Goal: Task Accomplishment & Management: Manage account settings

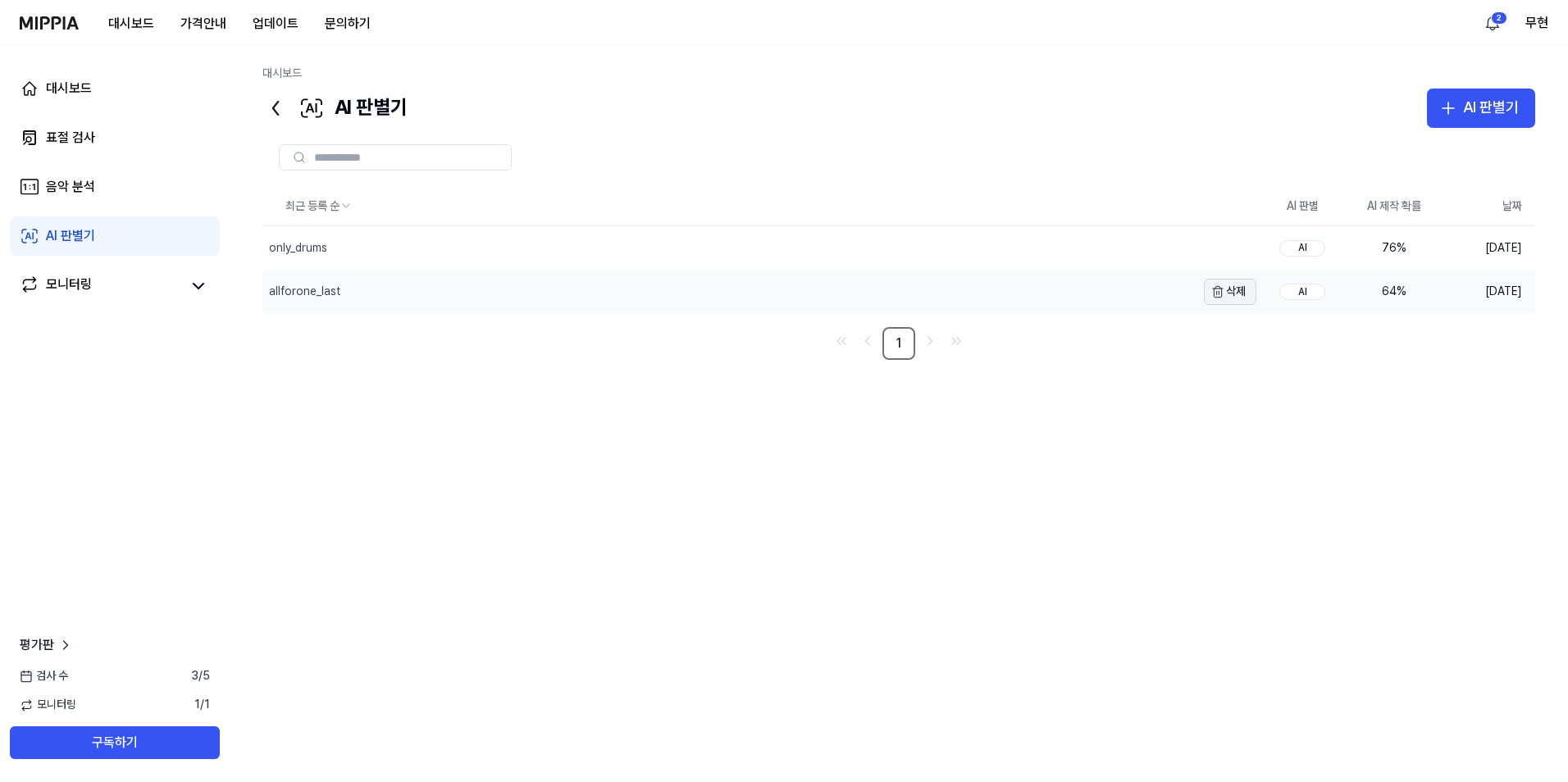
click at [1222, 293] on icon "button" at bounding box center [1218, 292] width 14 height 14
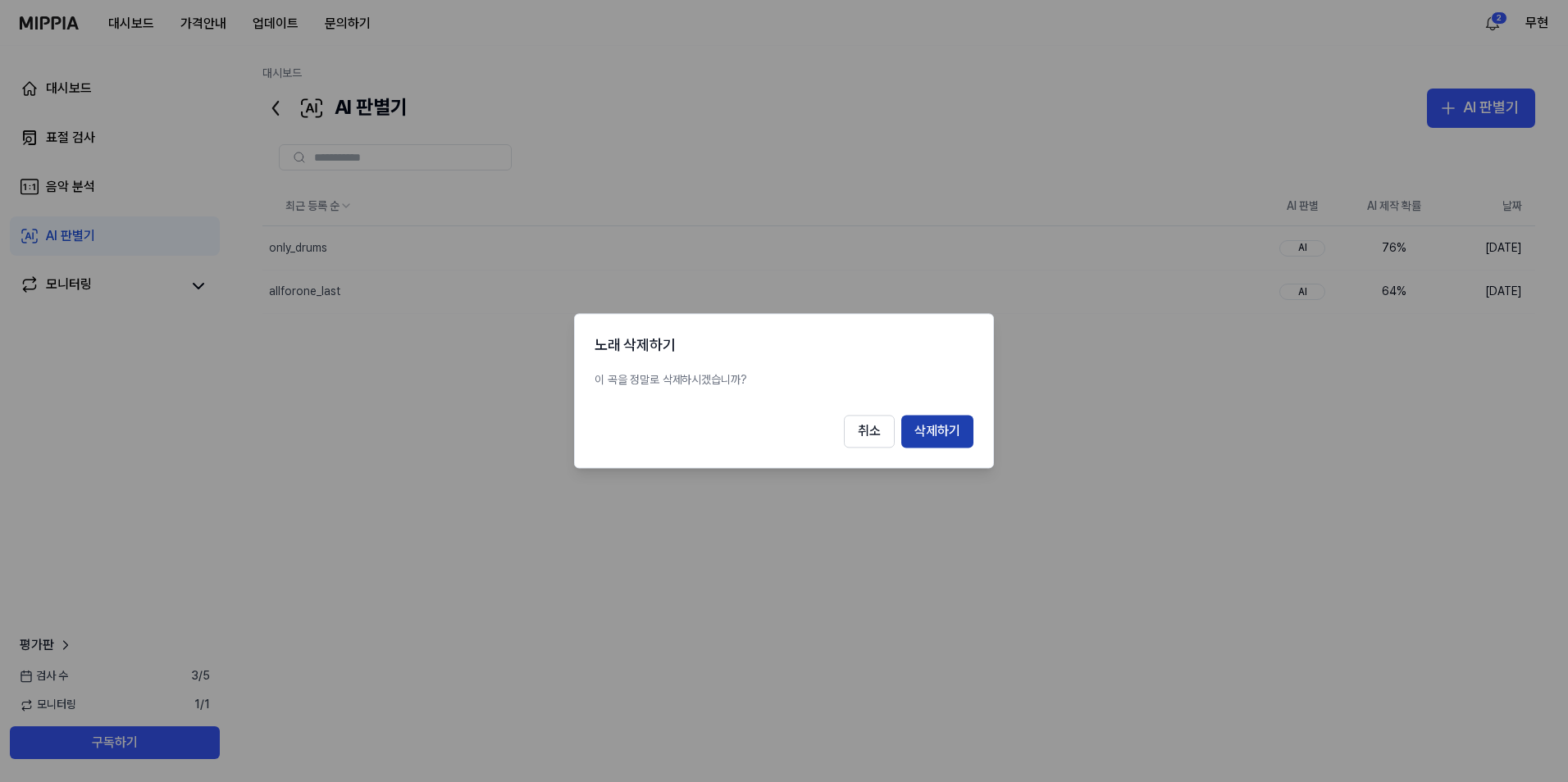
click at [951, 427] on button "삭제하기" at bounding box center [937, 432] width 73 height 33
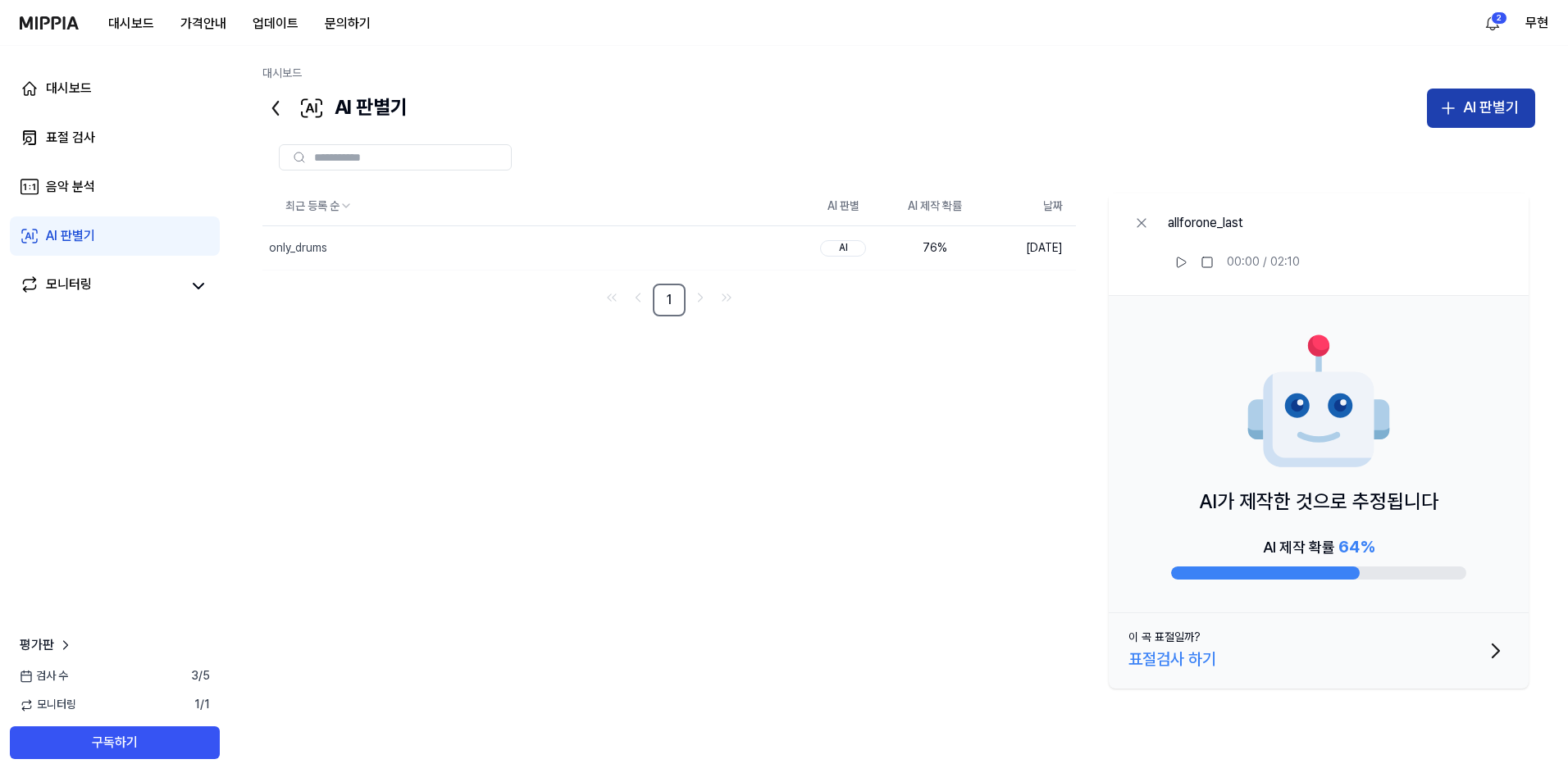
click at [1495, 109] on div "AI 판별기" at bounding box center [1491, 107] width 56 height 24
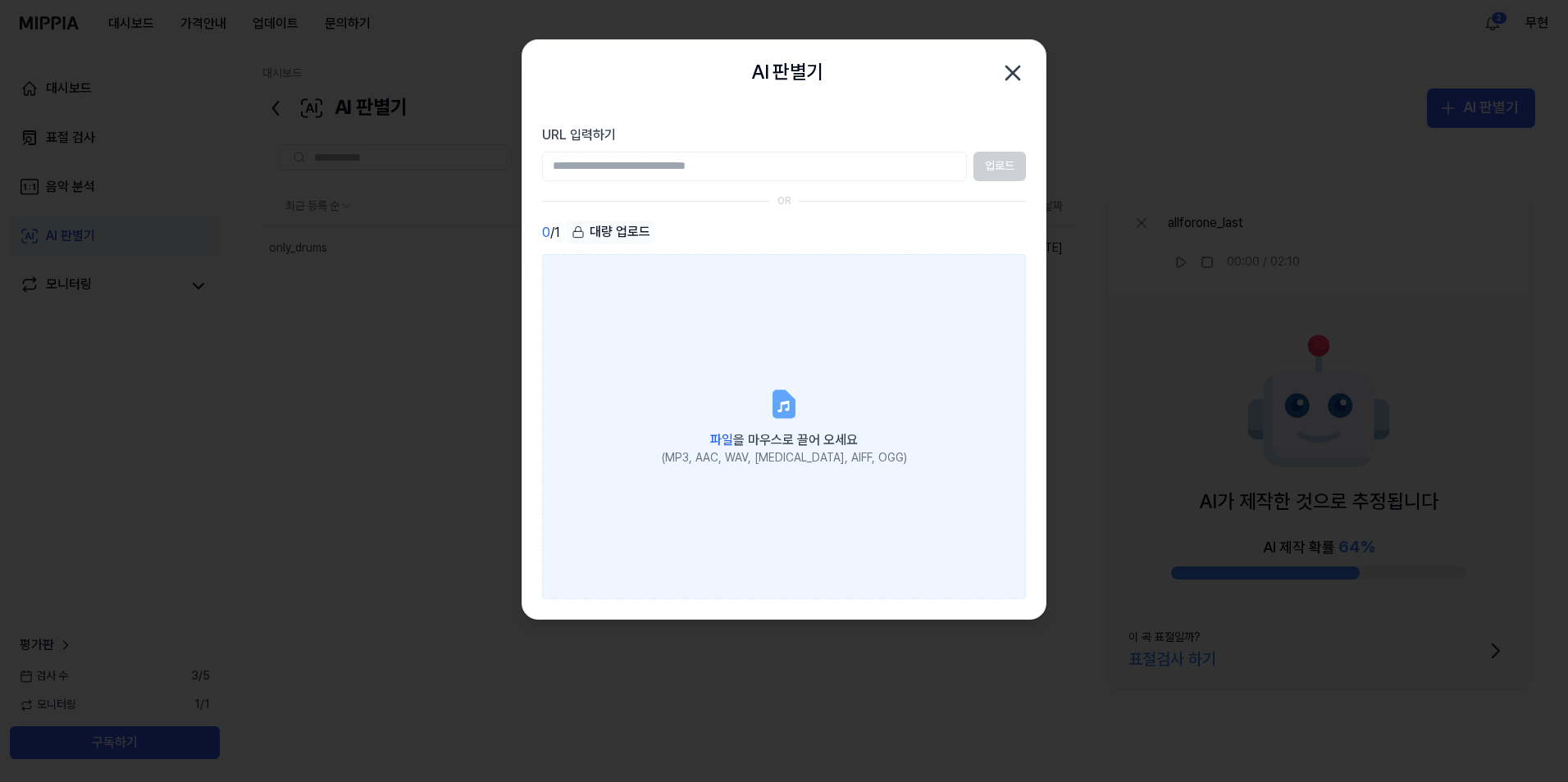
click at [786, 429] on div "파일 을 마우스로 끌어 오세요" at bounding box center [784, 438] width 245 height 23
click at [0, 0] on input "파일 을 마우스로 끌어 오세요 (MP3, AAC, WAV, FLAC, AIFF, OGG)" at bounding box center [0, 0] width 0 height 0
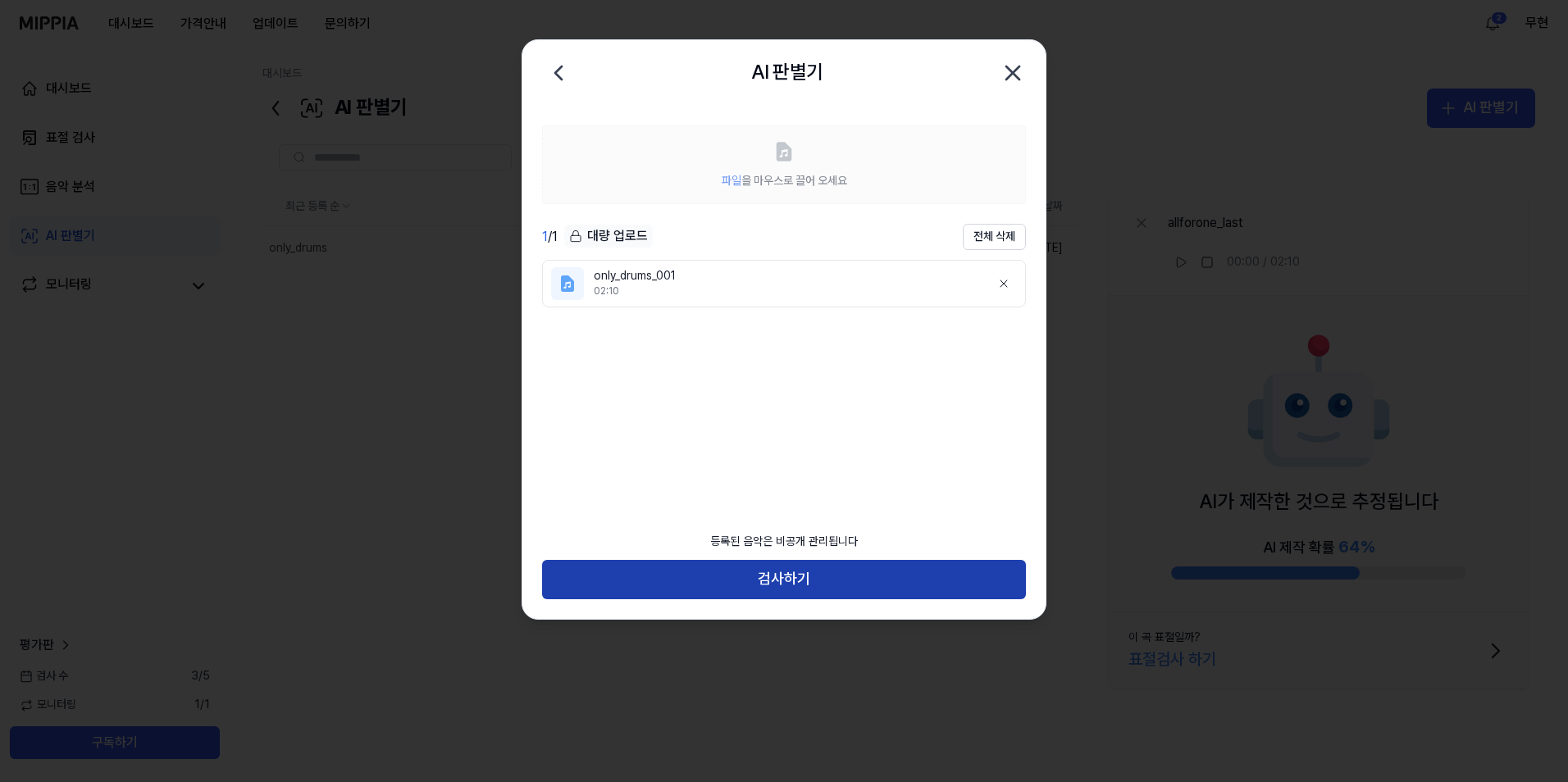
click at [752, 572] on button "검사하기" at bounding box center [784, 580] width 484 height 40
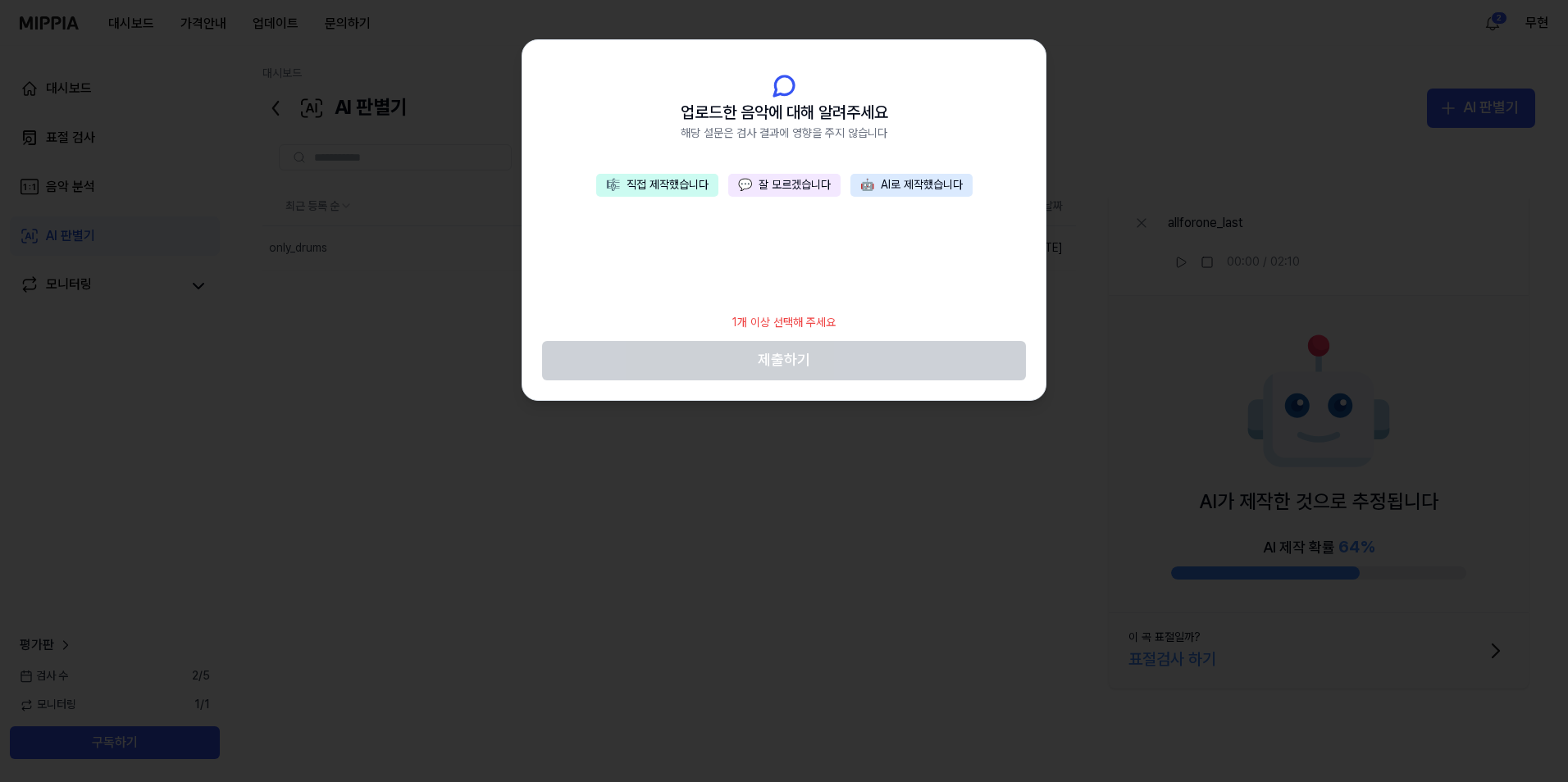
click at [668, 185] on button "🎼 직접 제작했습니다" at bounding box center [657, 186] width 122 height 23
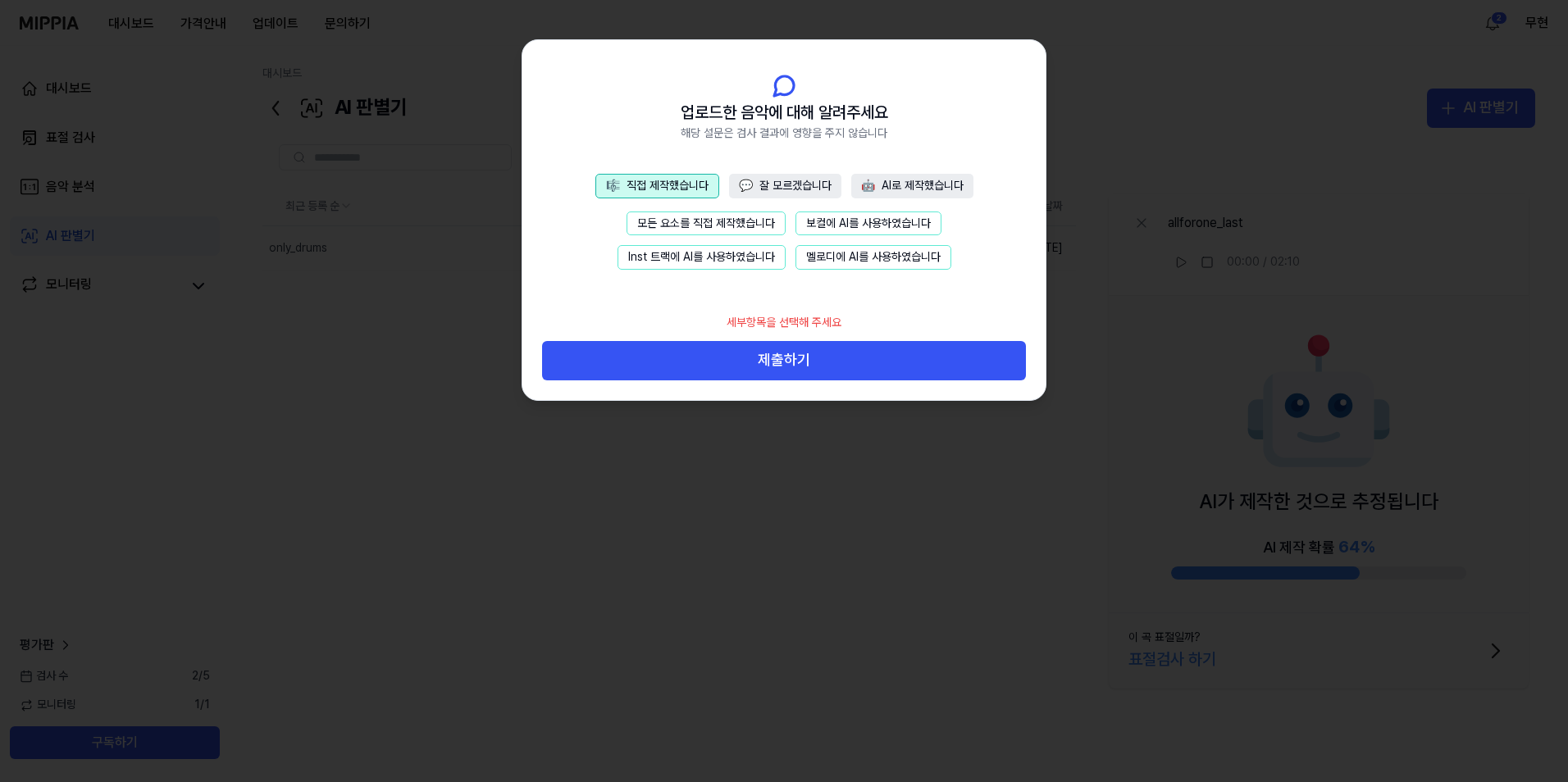
click at [672, 224] on button "모든 요소를 직접 제작했습니다" at bounding box center [706, 224] width 159 height 24
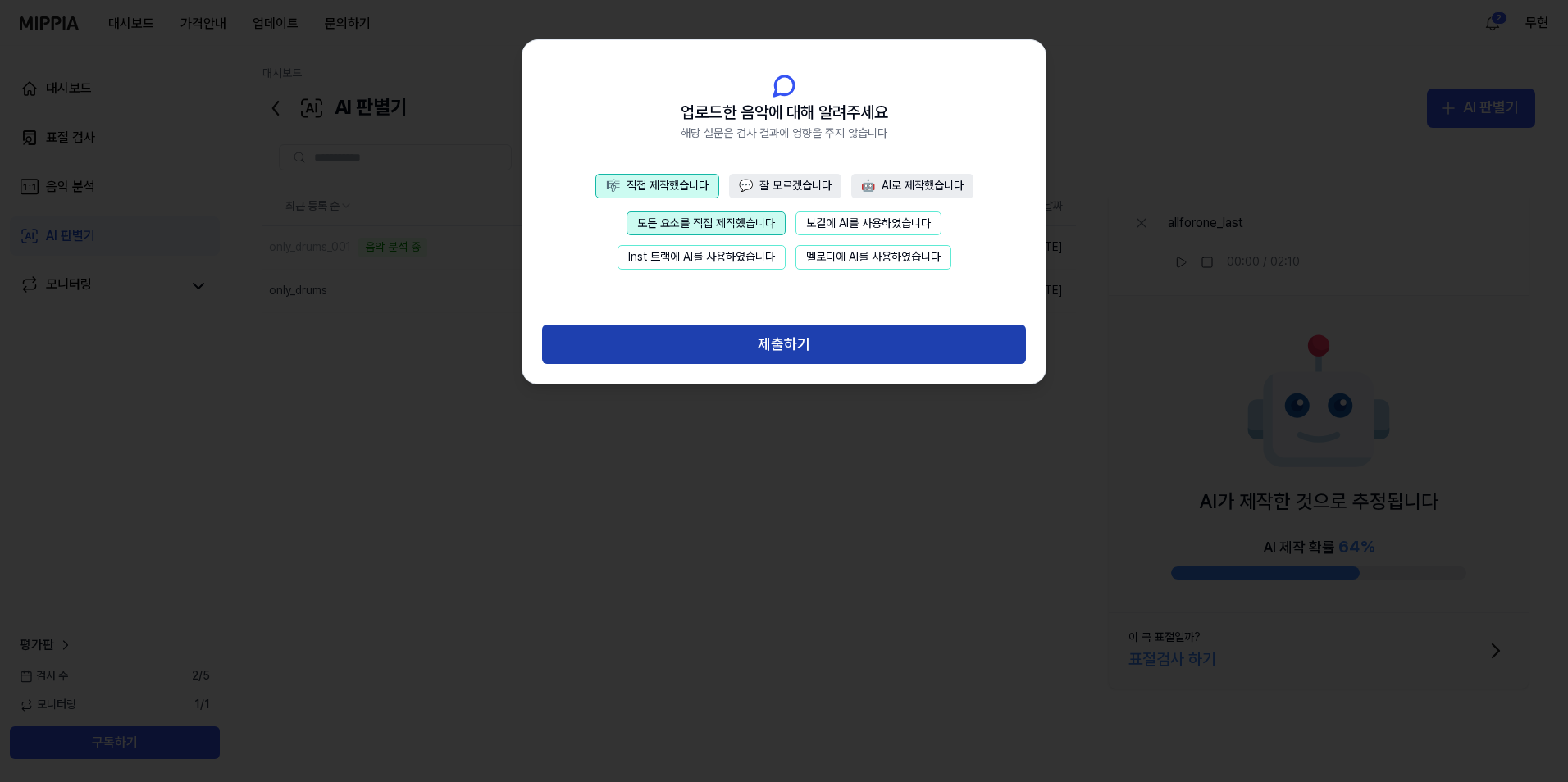
click at [767, 344] on button "제출하기" at bounding box center [784, 344] width 484 height 40
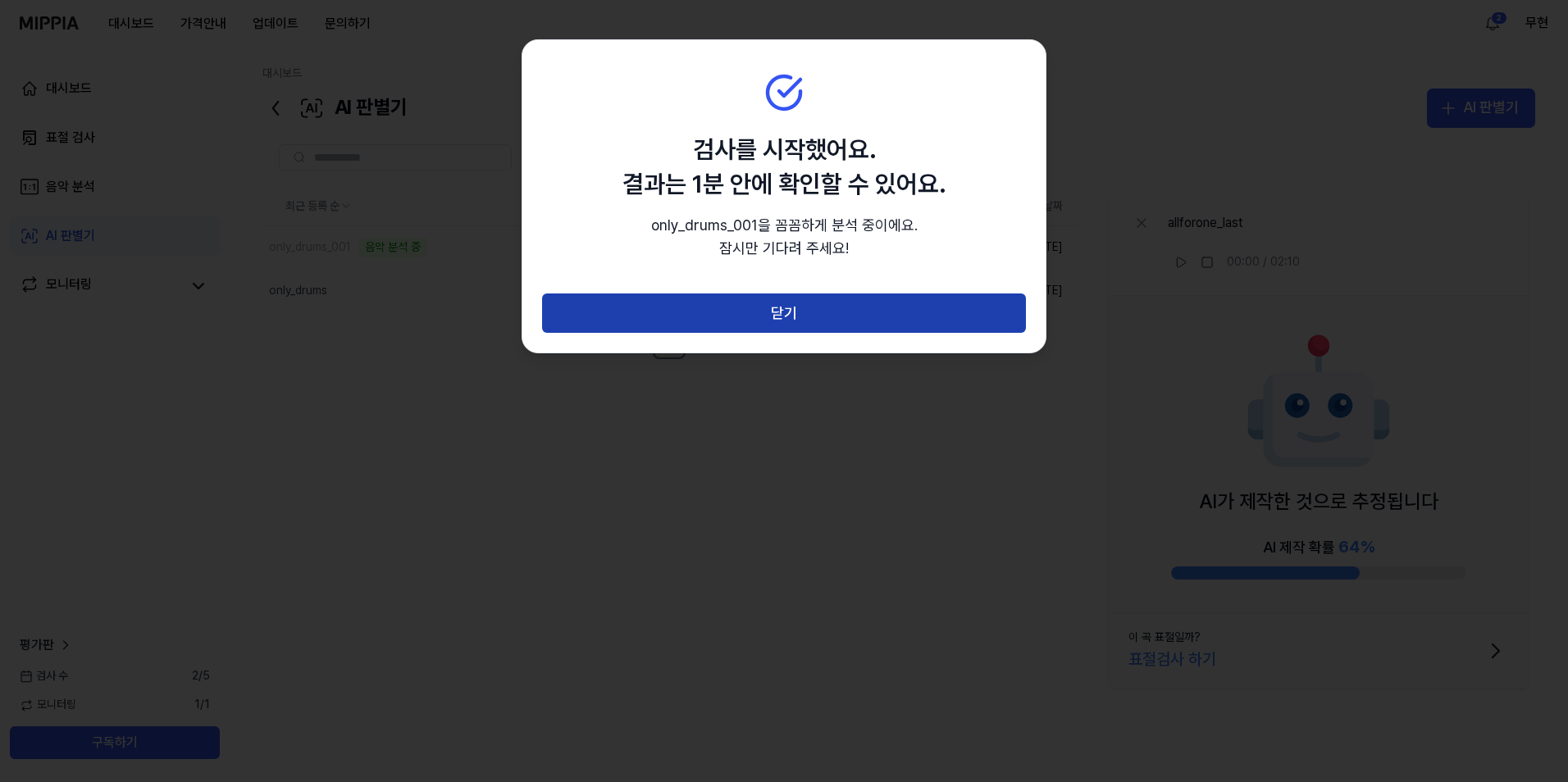
click at [793, 311] on button "닫기" at bounding box center [784, 313] width 484 height 40
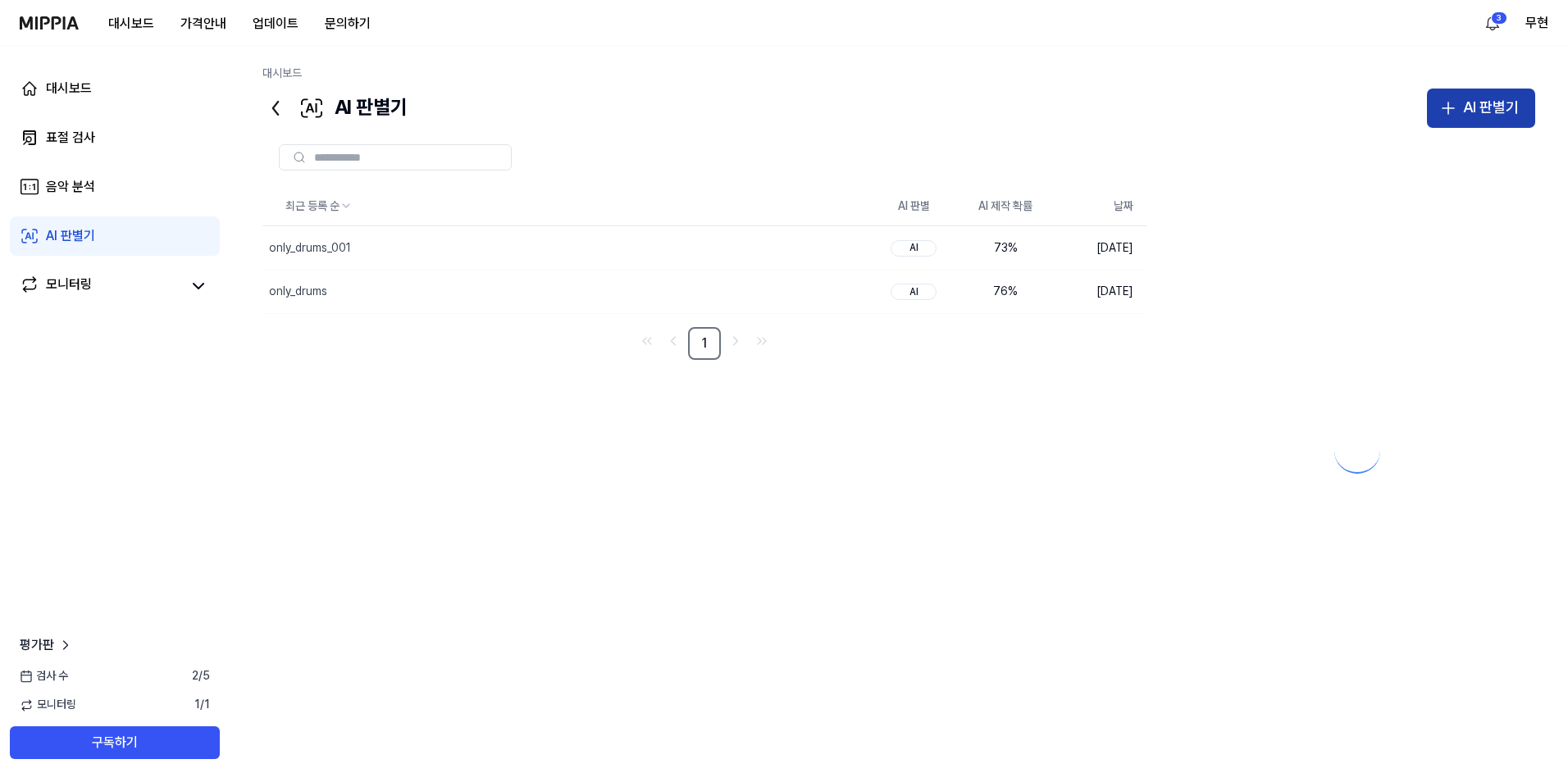
click at [1483, 110] on div "AI 판별기" at bounding box center [1491, 107] width 56 height 24
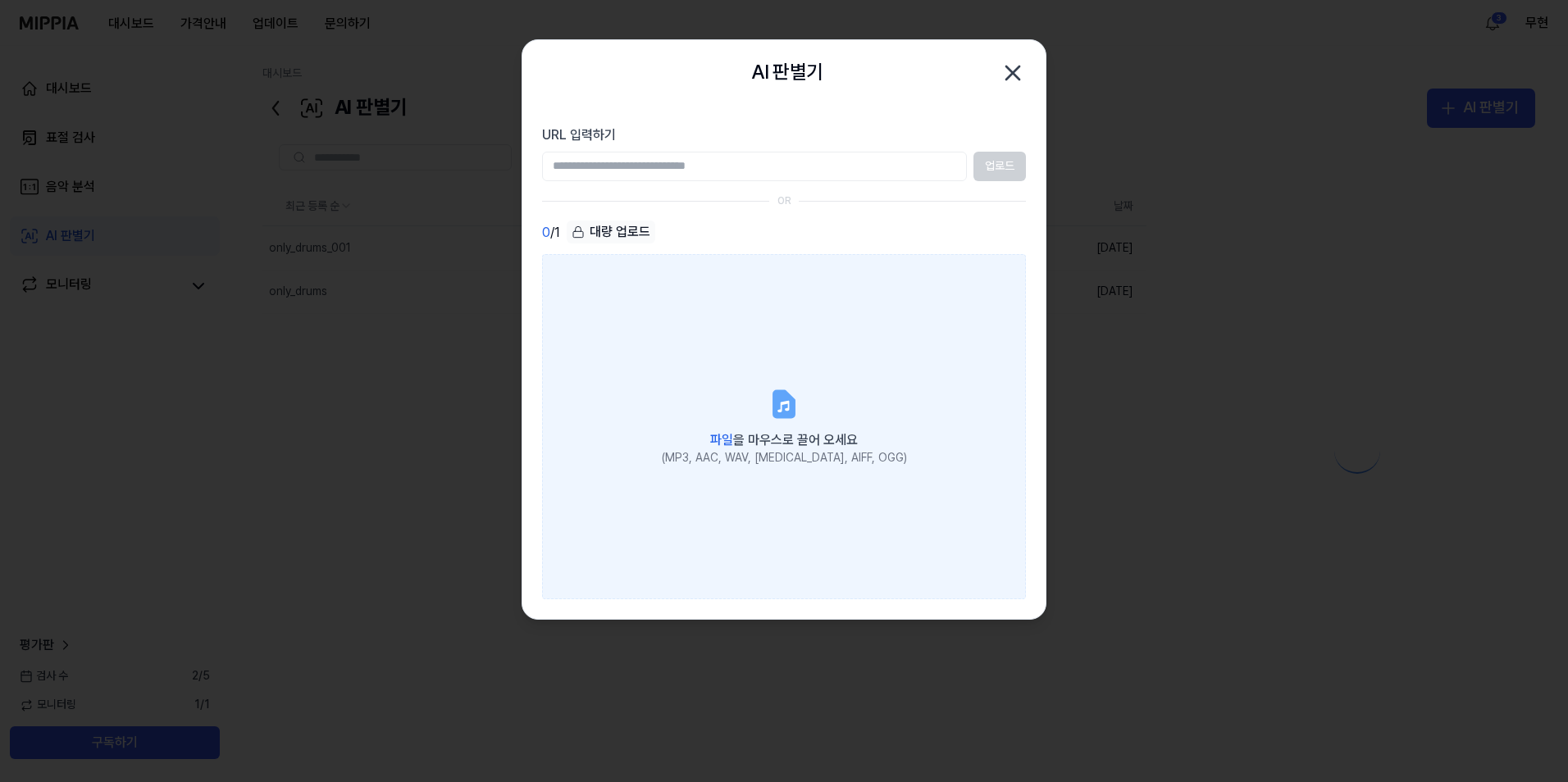
click at [770, 405] on icon at bounding box center [784, 405] width 33 height 33
click at [0, 0] on input "파일 을 마우스로 끌어 오세요 (MP3, AAC, WAV, FLAC, AIFF, OGG)" at bounding box center [0, 0] width 0 height 0
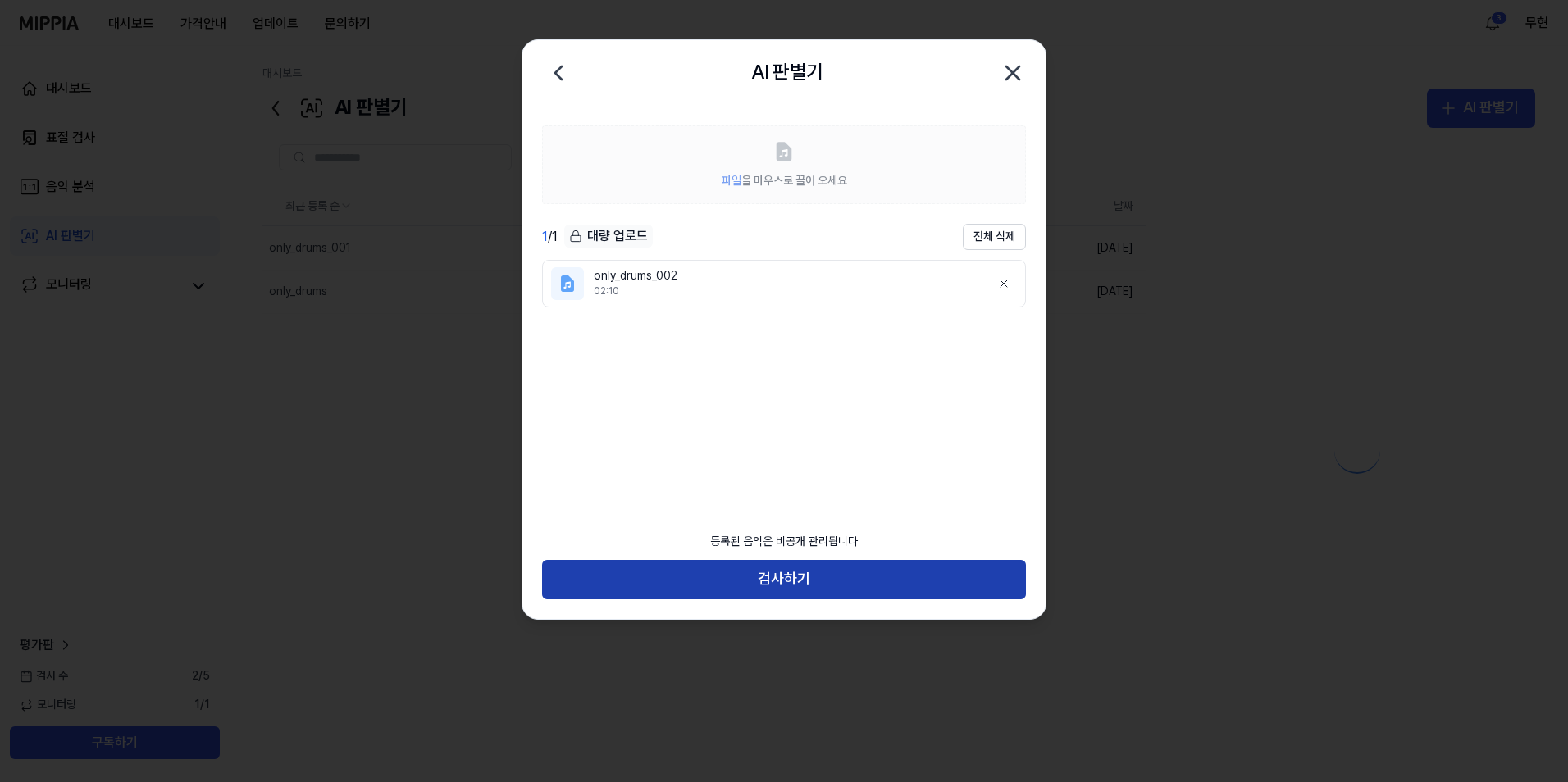
click at [791, 576] on button "검사하기" at bounding box center [784, 580] width 484 height 40
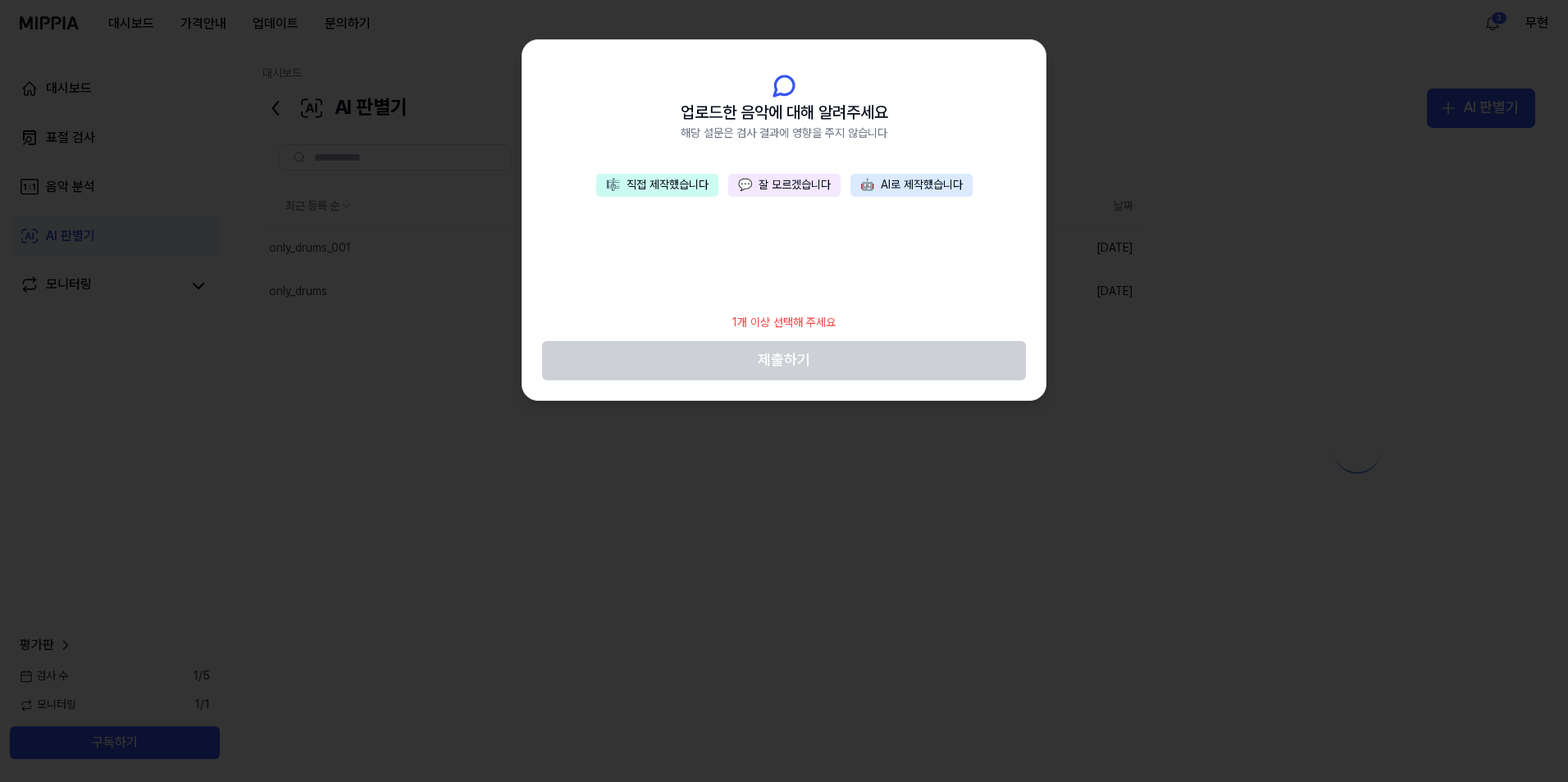
click at [662, 188] on button "🎼 직접 제작했습니다" at bounding box center [657, 186] width 122 height 23
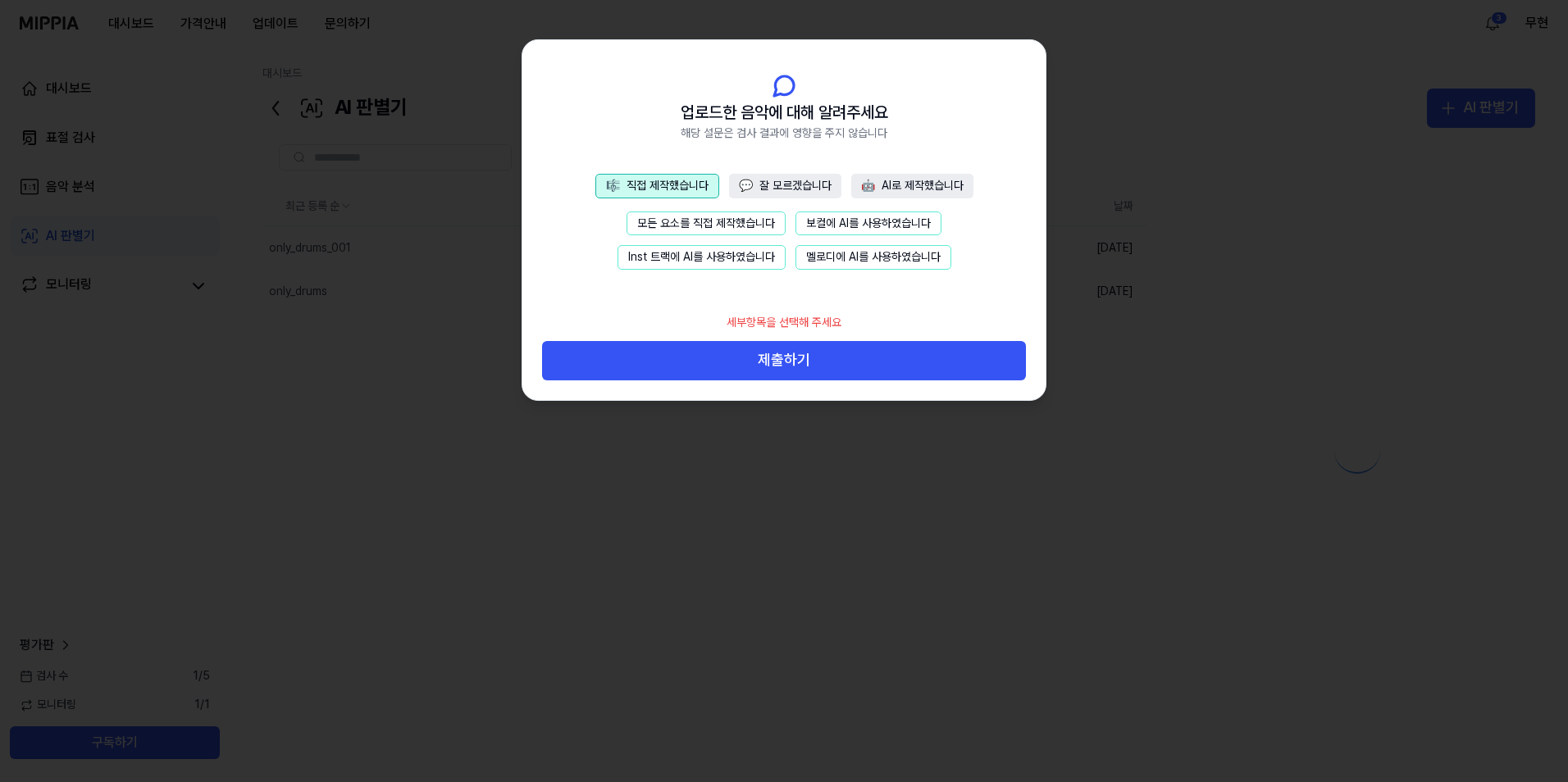
click at [687, 227] on button "모든 요소를 직접 제작했습니다" at bounding box center [706, 224] width 159 height 24
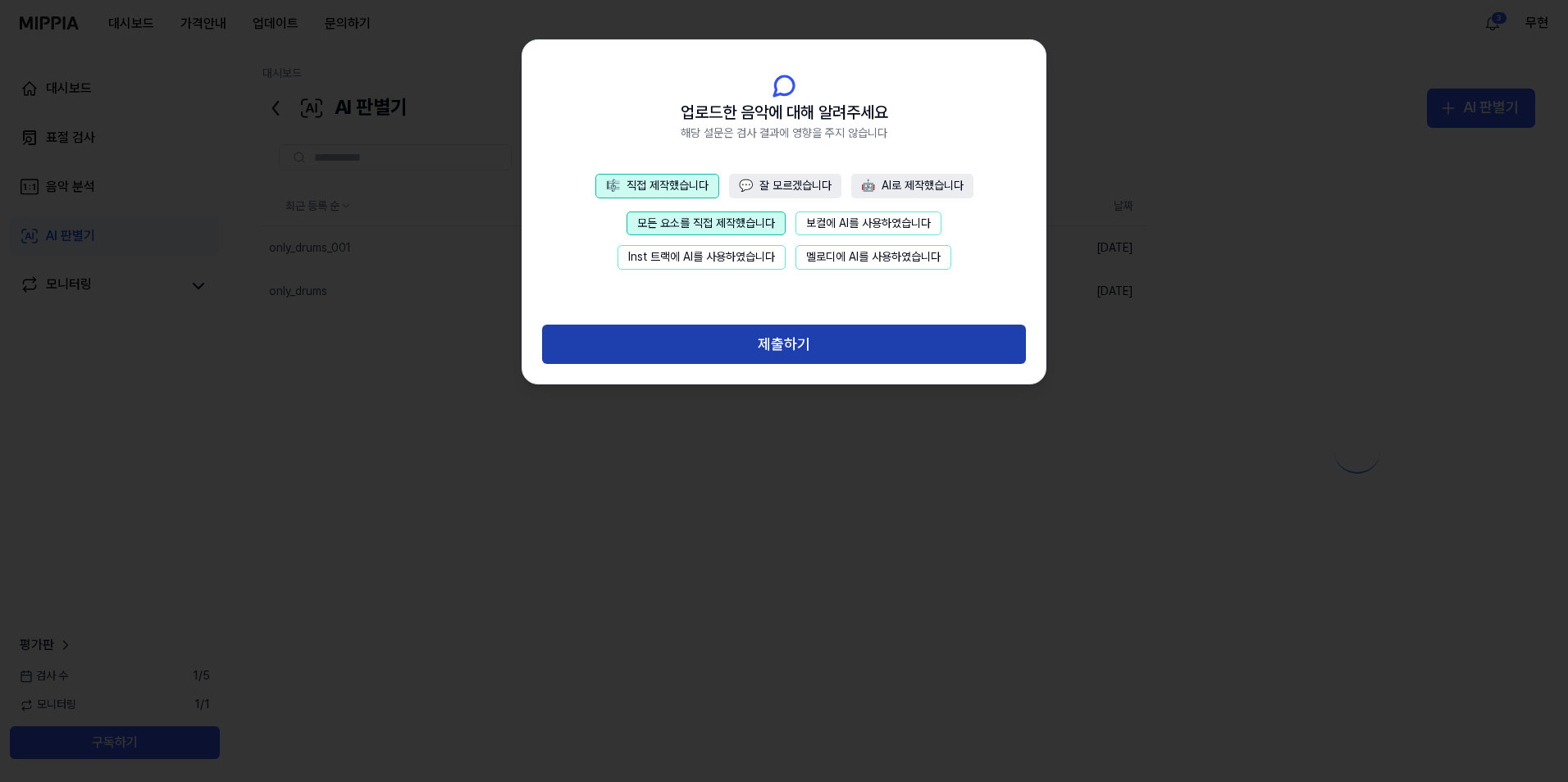
click at [819, 353] on button "제출하기" at bounding box center [784, 344] width 484 height 40
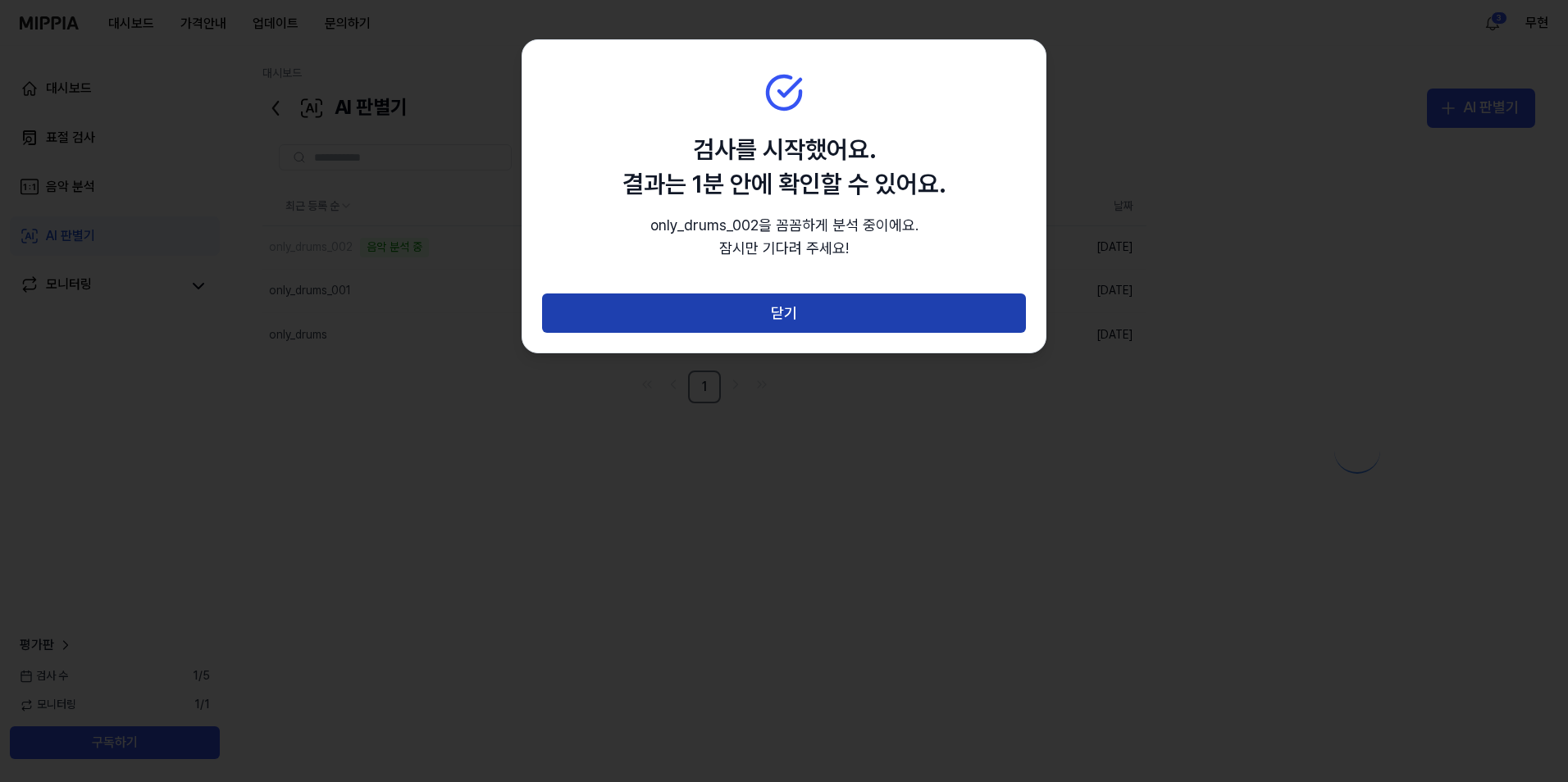
click at [829, 314] on button "닫기" at bounding box center [784, 313] width 484 height 40
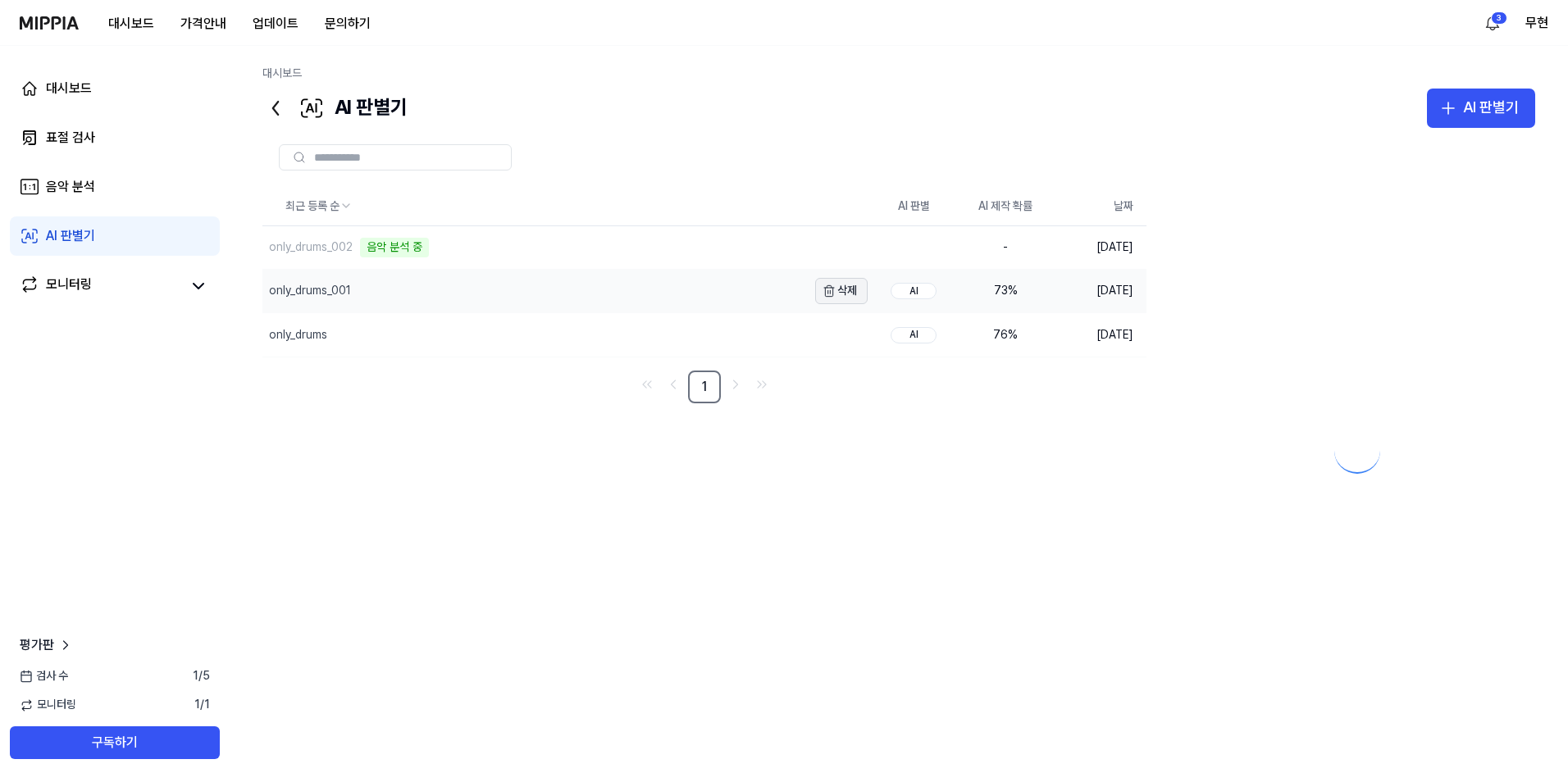
click at [833, 292] on icon "button" at bounding box center [829, 291] width 8 height 9
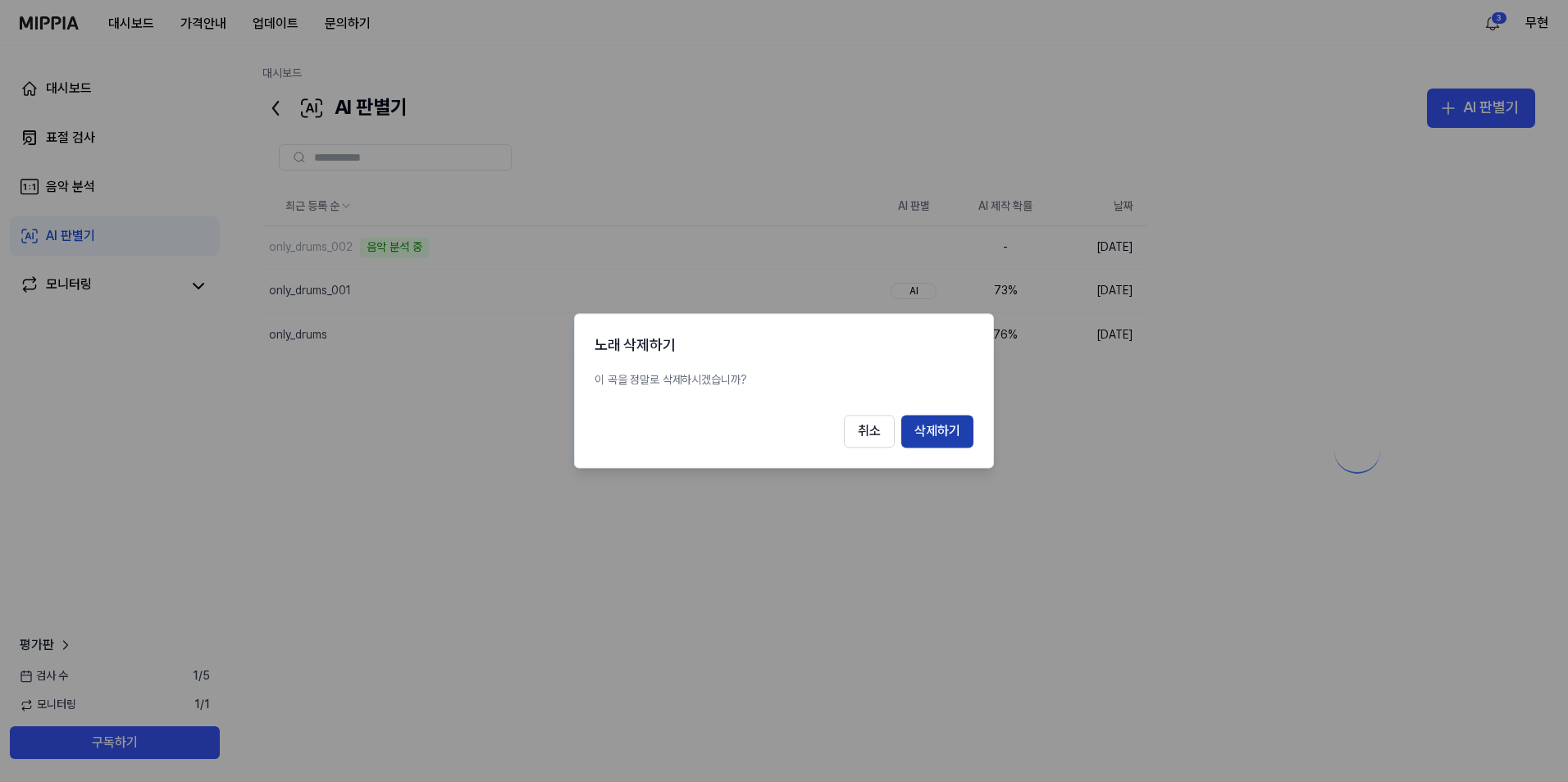
click at [941, 428] on button "삭제하기" at bounding box center [937, 432] width 73 height 33
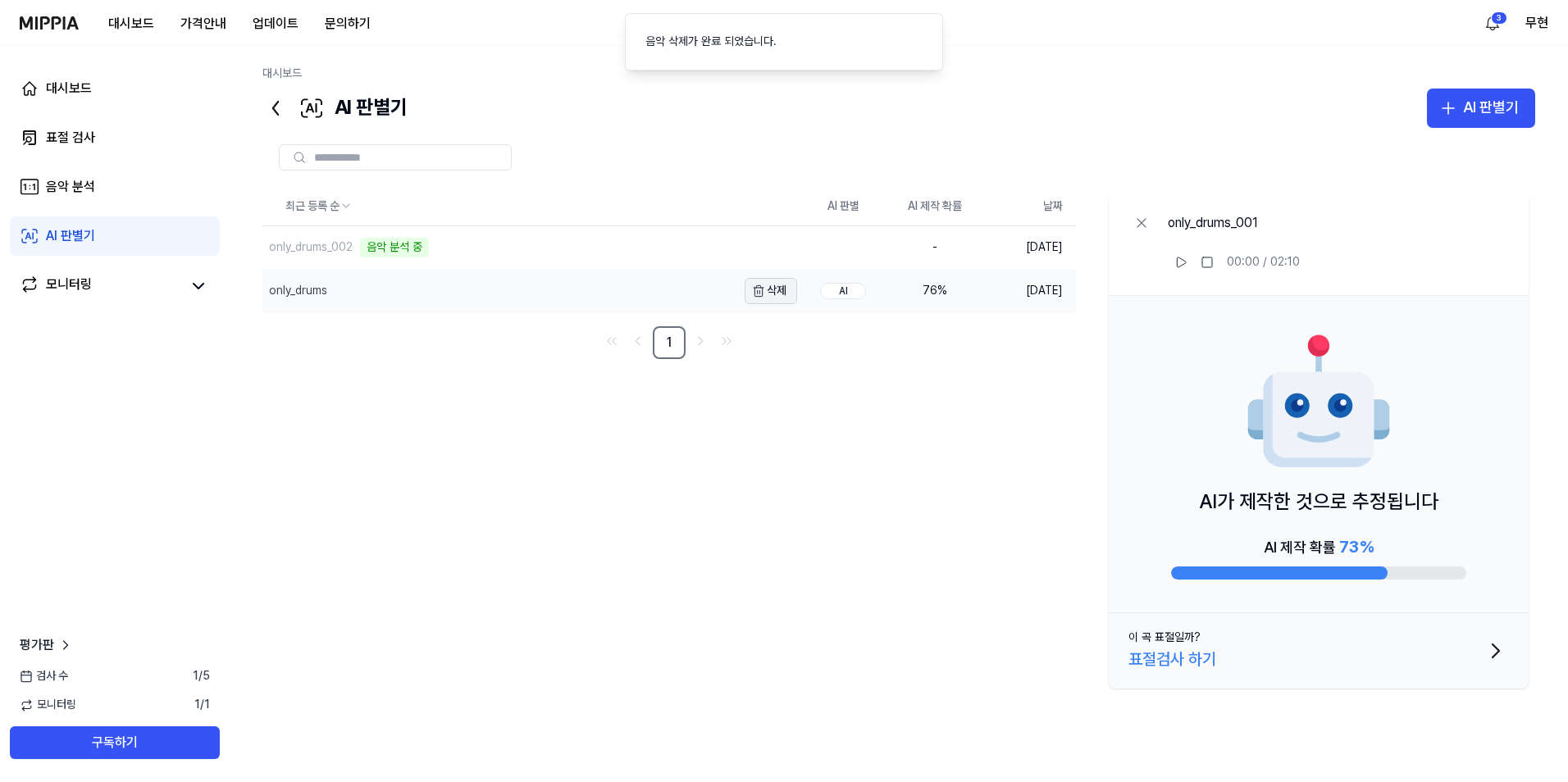
click at [769, 292] on button "삭제" at bounding box center [770, 290] width 52 height 26
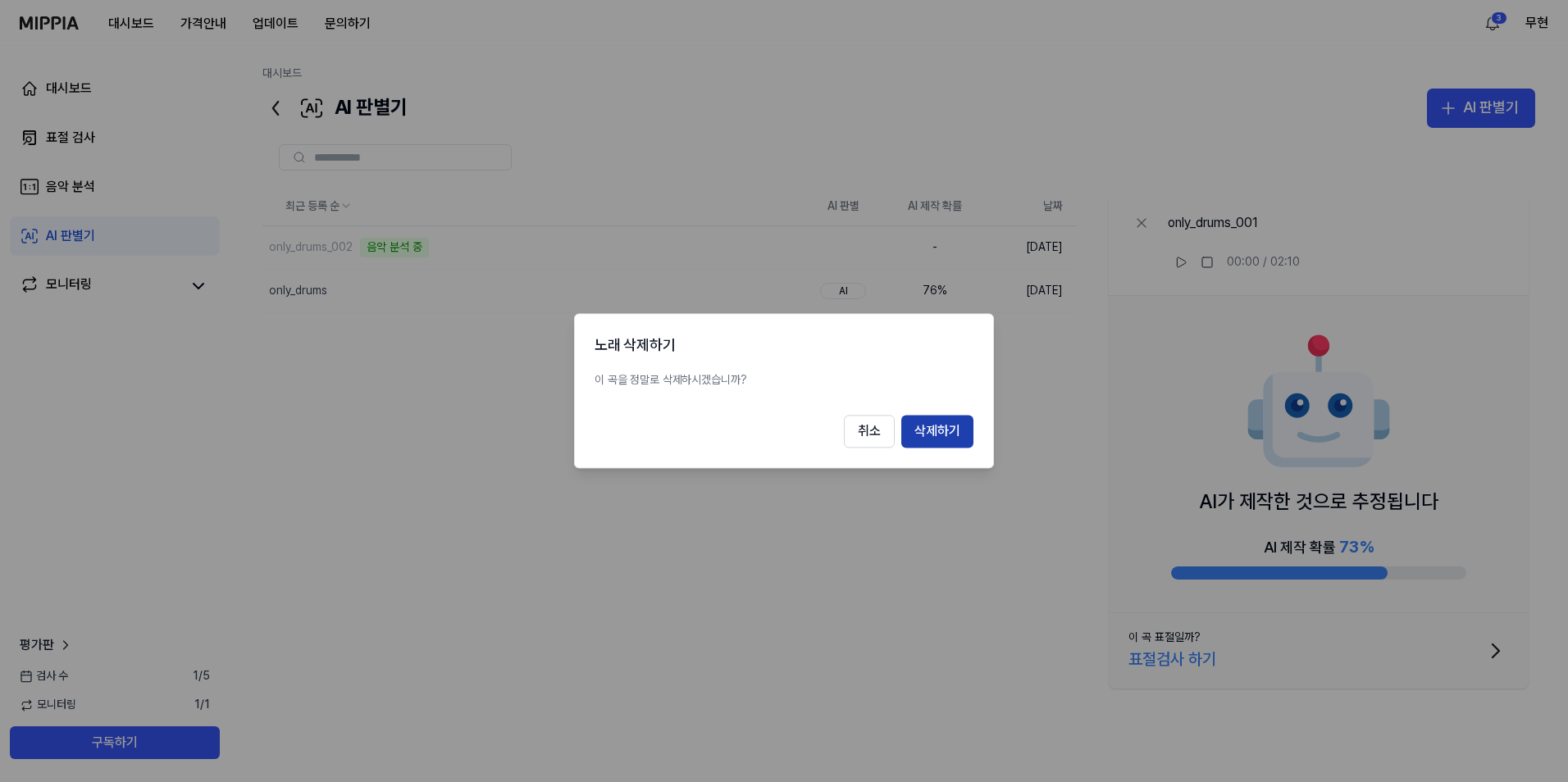
click at [934, 429] on button "삭제하기" at bounding box center [937, 432] width 73 height 33
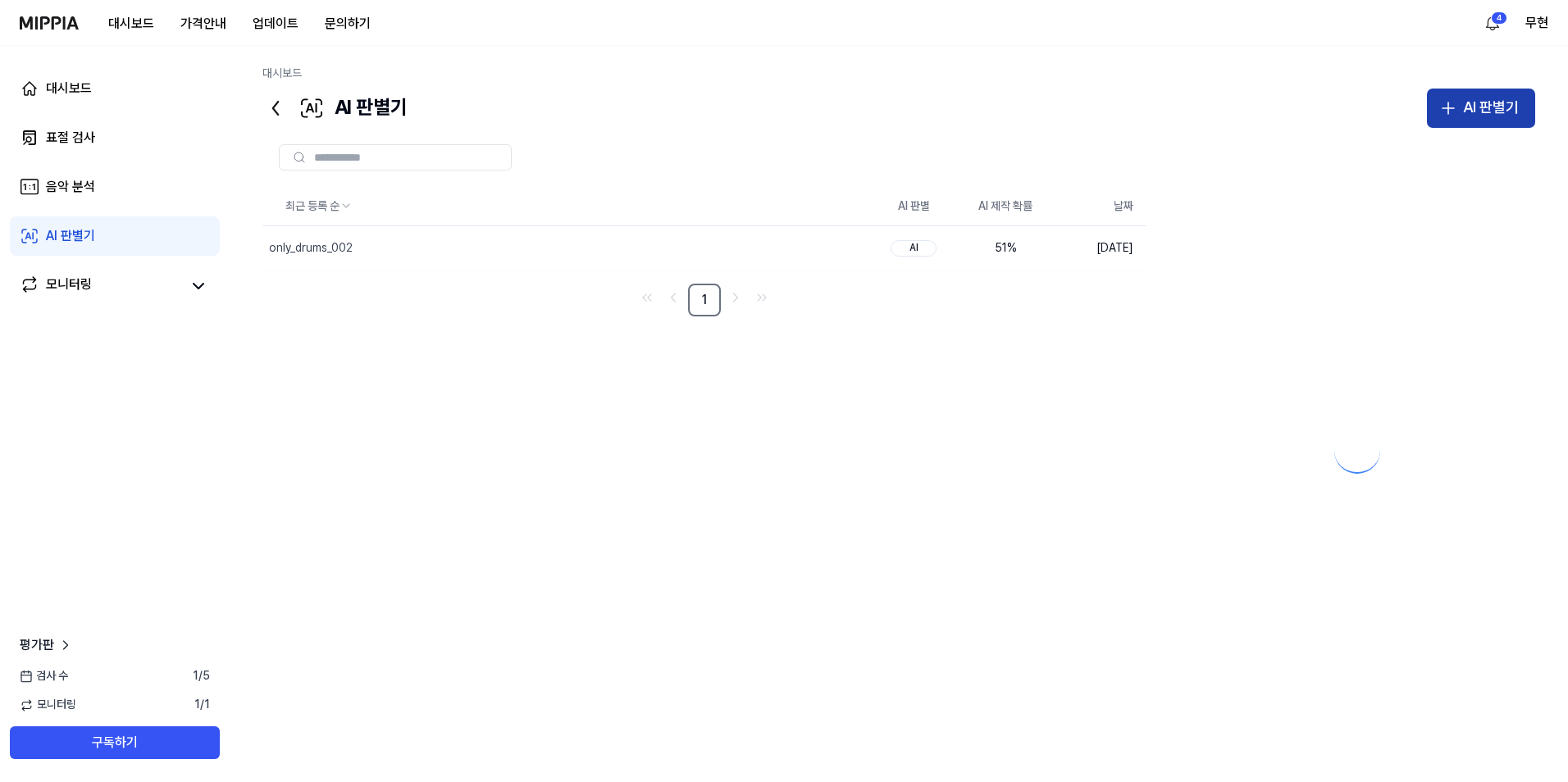
click at [1458, 111] on icon "button" at bounding box center [1448, 108] width 19 height 19
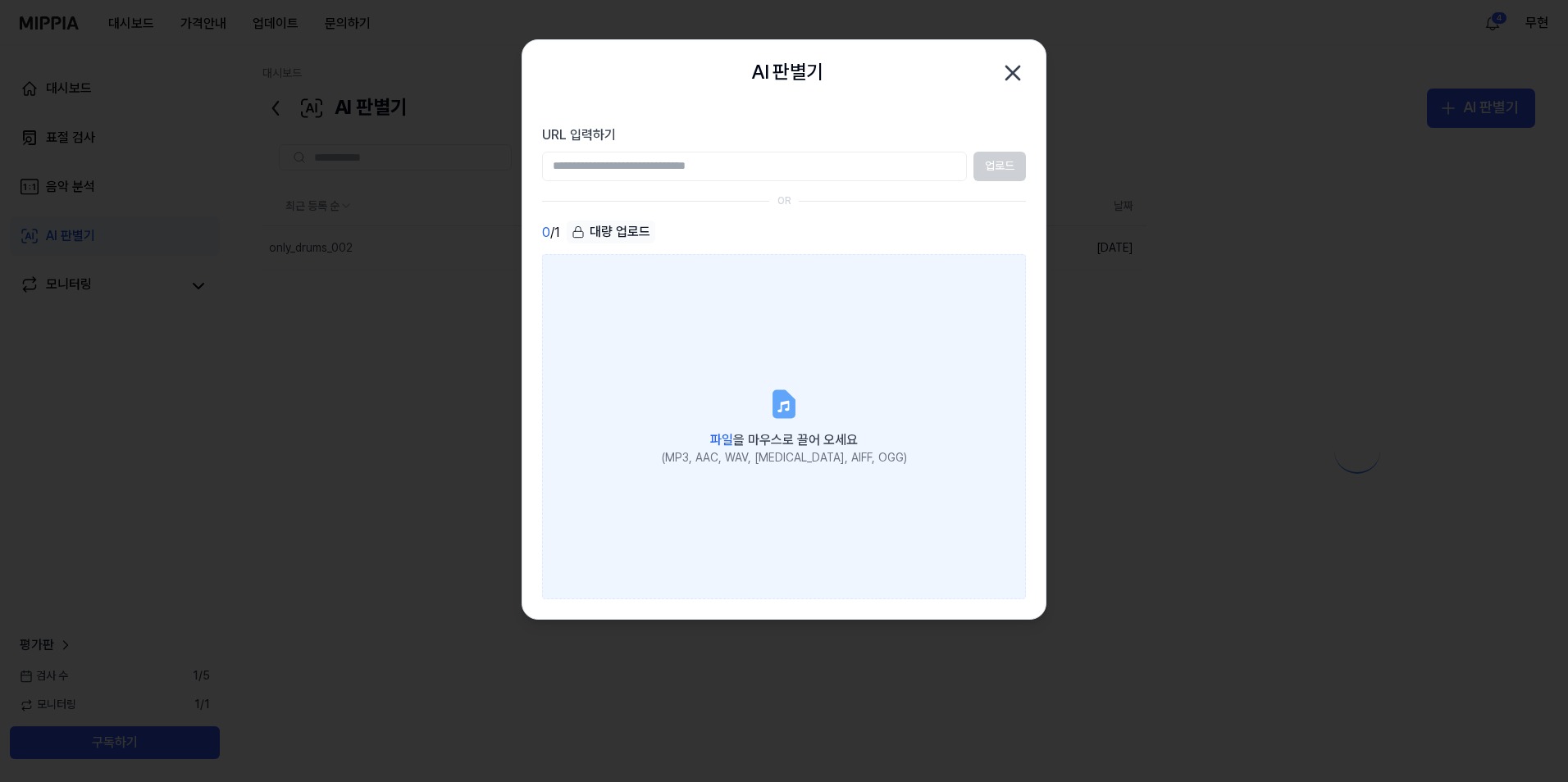
click at [791, 394] on icon at bounding box center [784, 405] width 33 height 33
click at [0, 0] on input "파일 을 마우스로 끌어 오세요 (MP3, AAC, WAV, FLAC, AIFF, OGG)" at bounding box center [0, 0] width 0 height 0
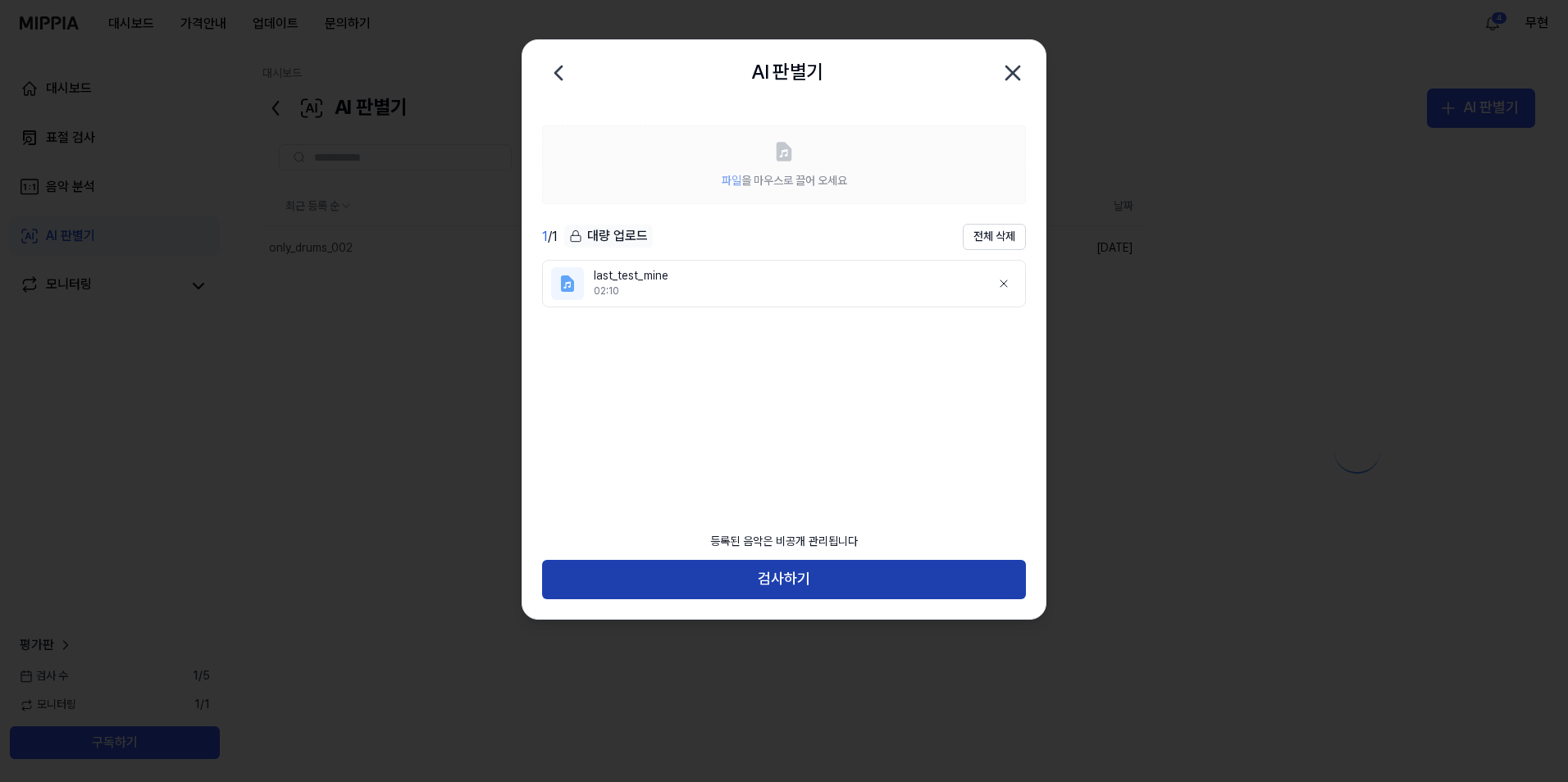
click at [800, 584] on button "검사하기" at bounding box center [784, 580] width 484 height 40
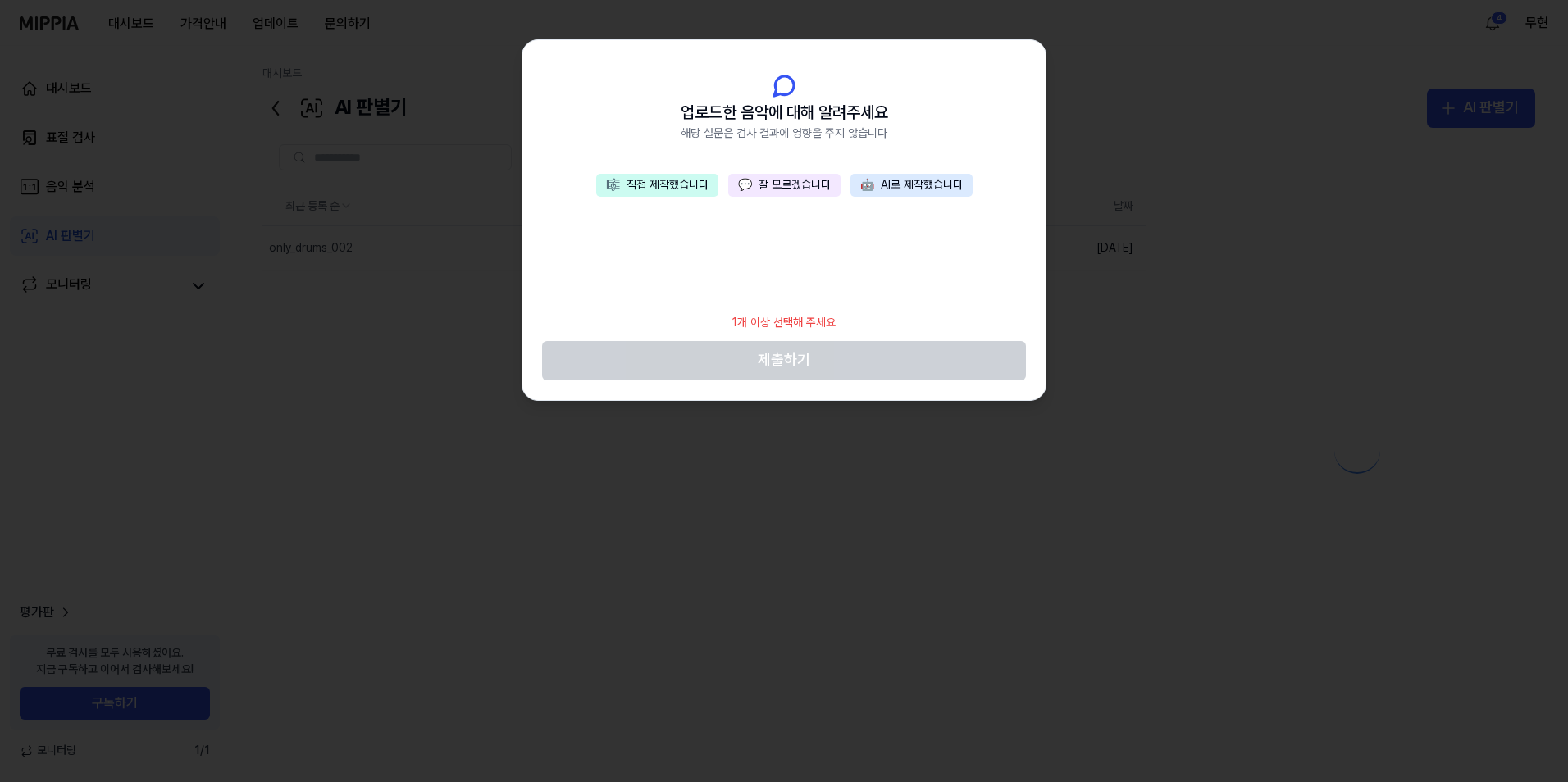
click at [652, 192] on button "🎼 직접 제작했습니다" at bounding box center [657, 186] width 122 height 23
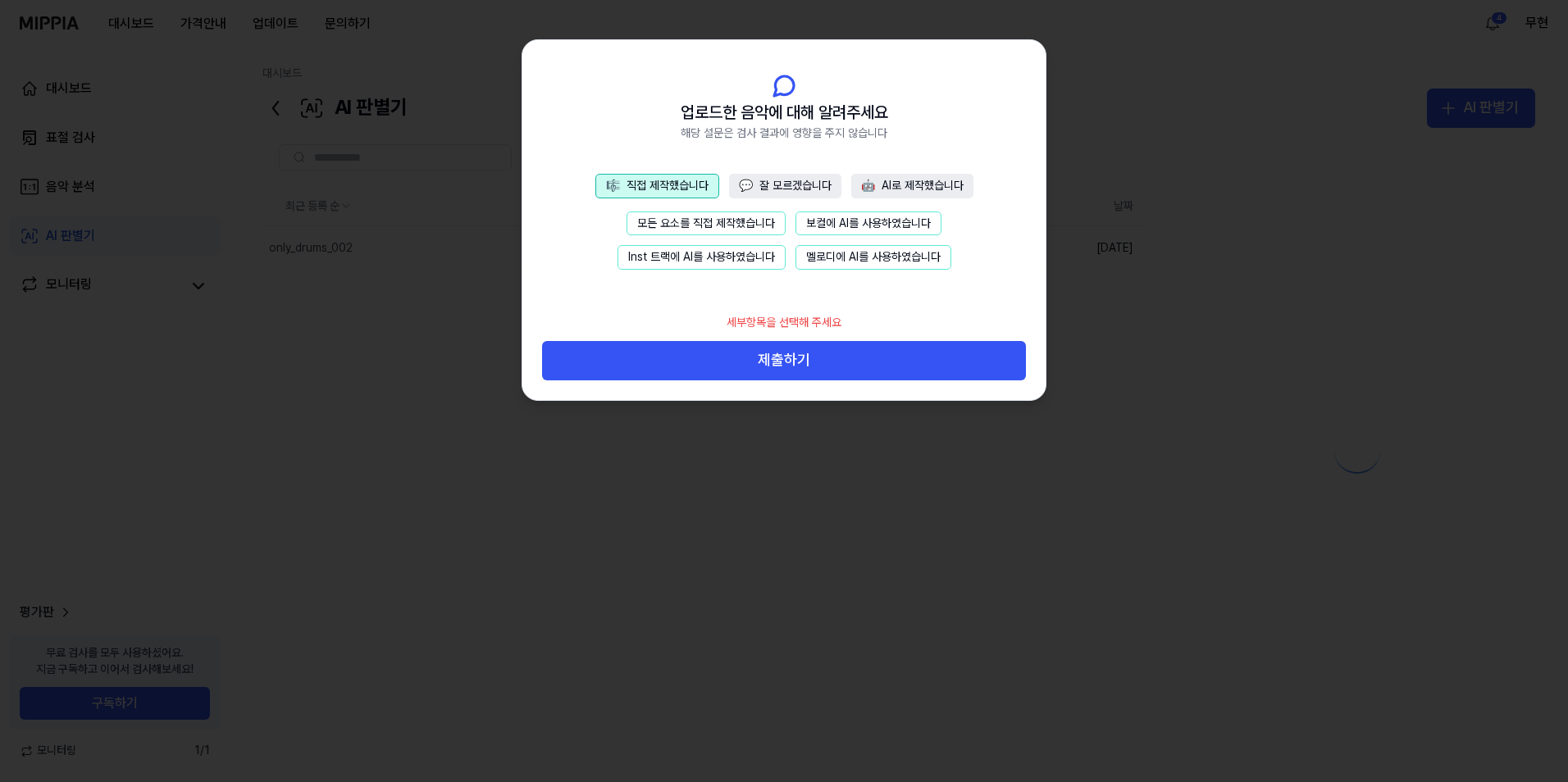
click at [663, 226] on button "모든 요소를 직접 제작했습니다" at bounding box center [706, 224] width 159 height 24
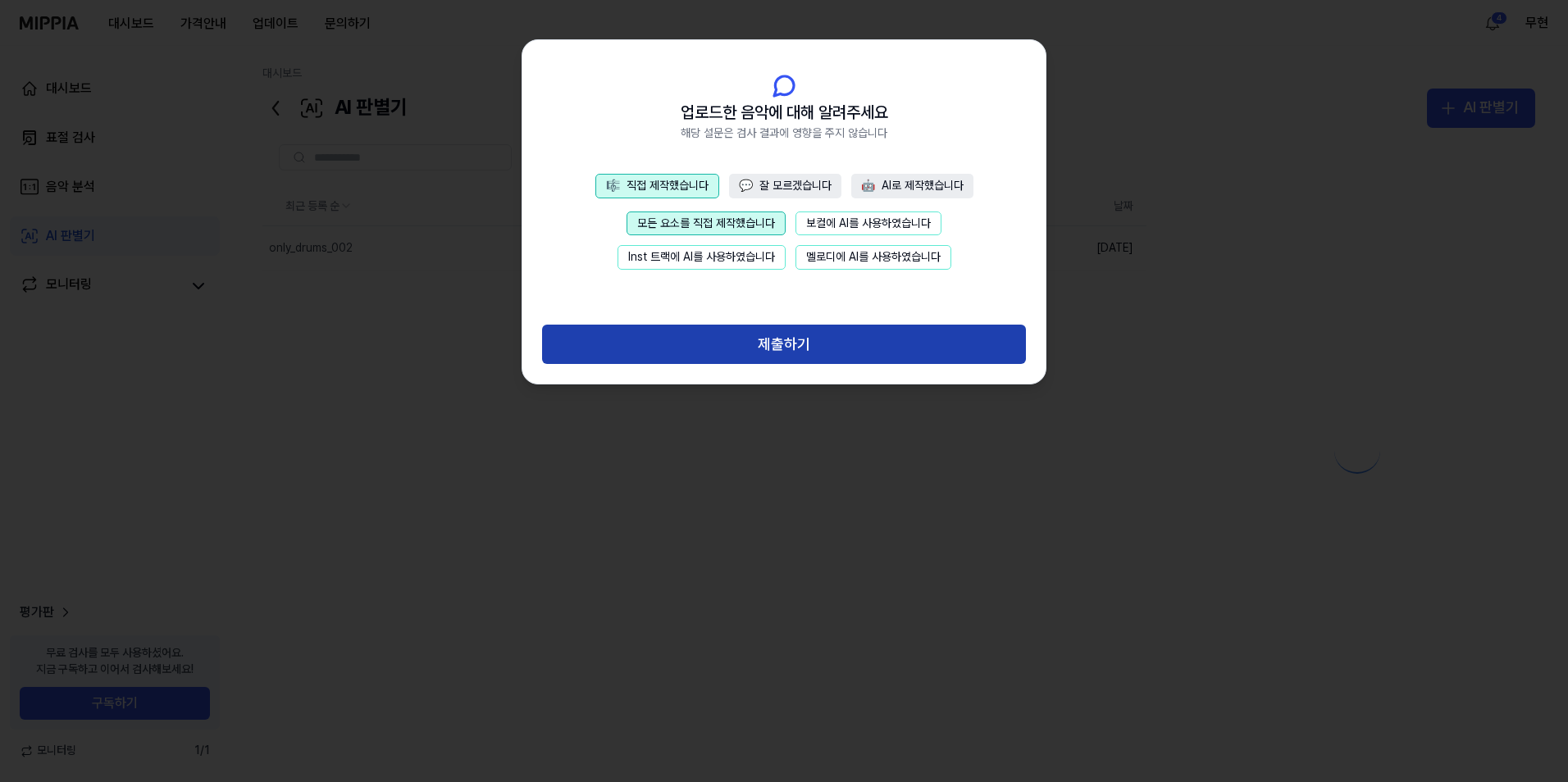
click at [757, 337] on button "제출하기" at bounding box center [784, 344] width 484 height 40
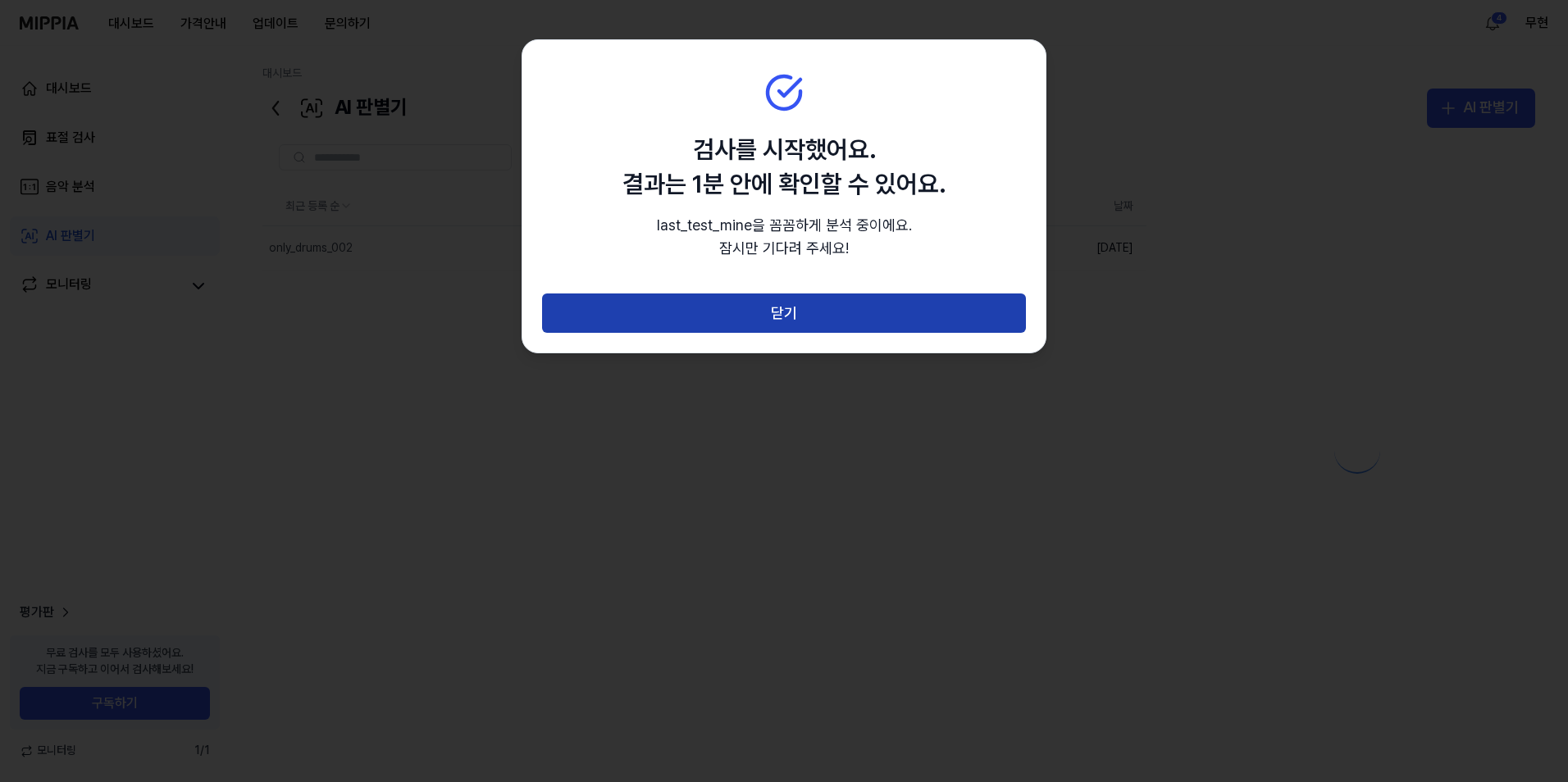
click at [814, 316] on button "닫기" at bounding box center [784, 313] width 484 height 40
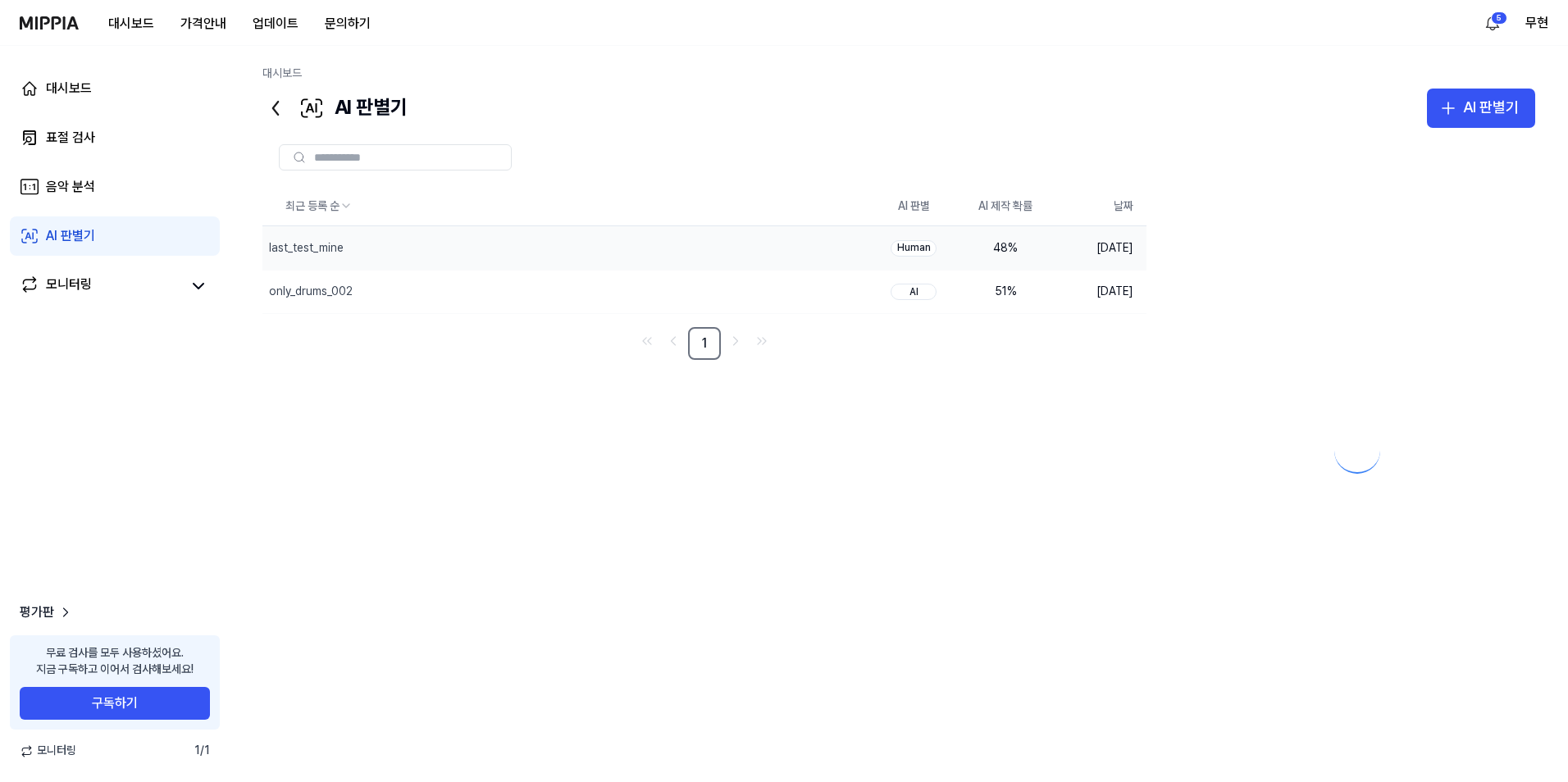
click at [974, 245] on div "48 %" at bounding box center [1006, 248] width 66 height 16
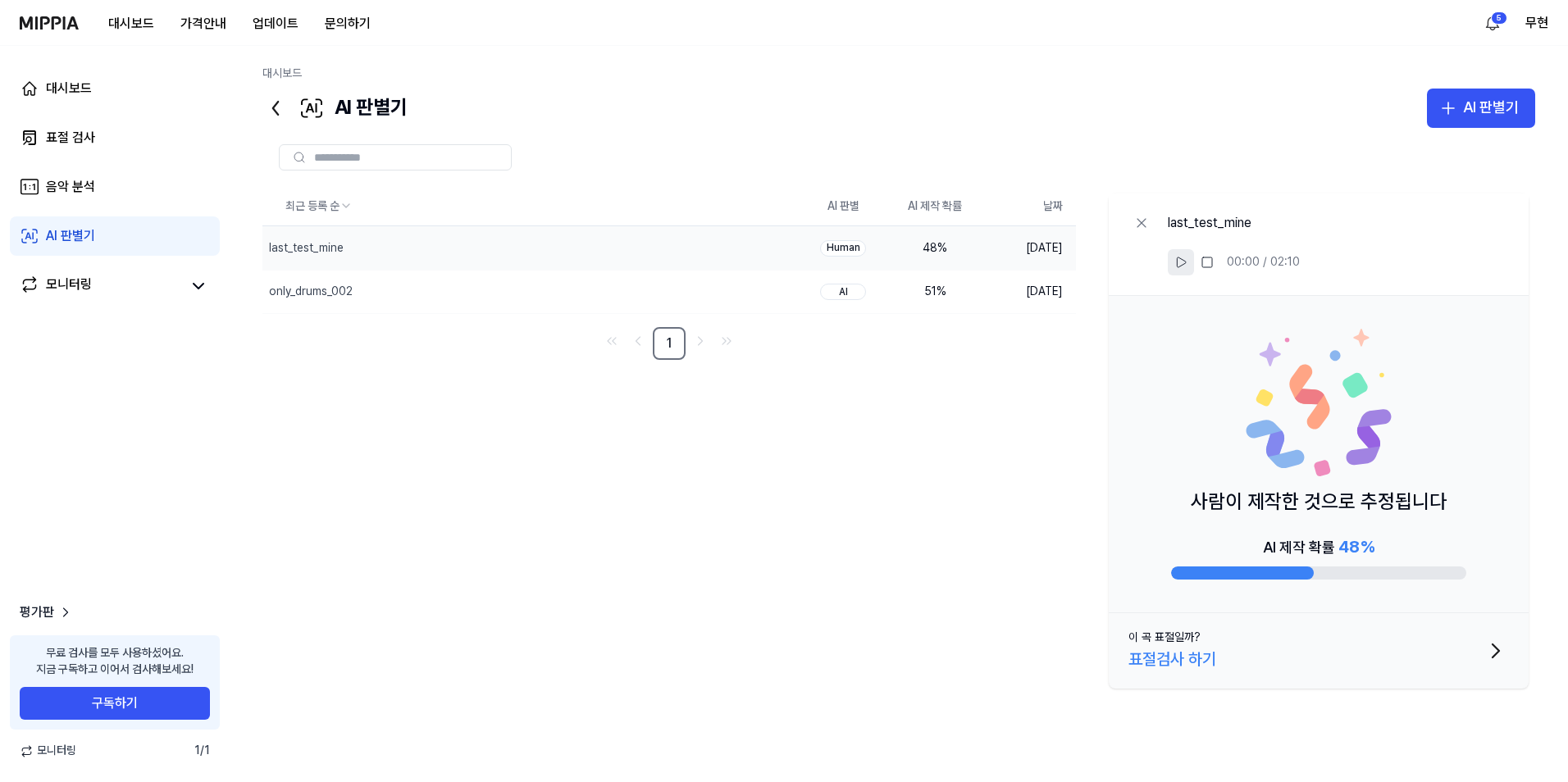
click at [1178, 265] on icon at bounding box center [1181, 262] width 14 height 14
click at [1204, 261] on rect at bounding box center [1207, 262] width 10 height 10
click at [775, 290] on button "삭제" at bounding box center [770, 291] width 52 height 26
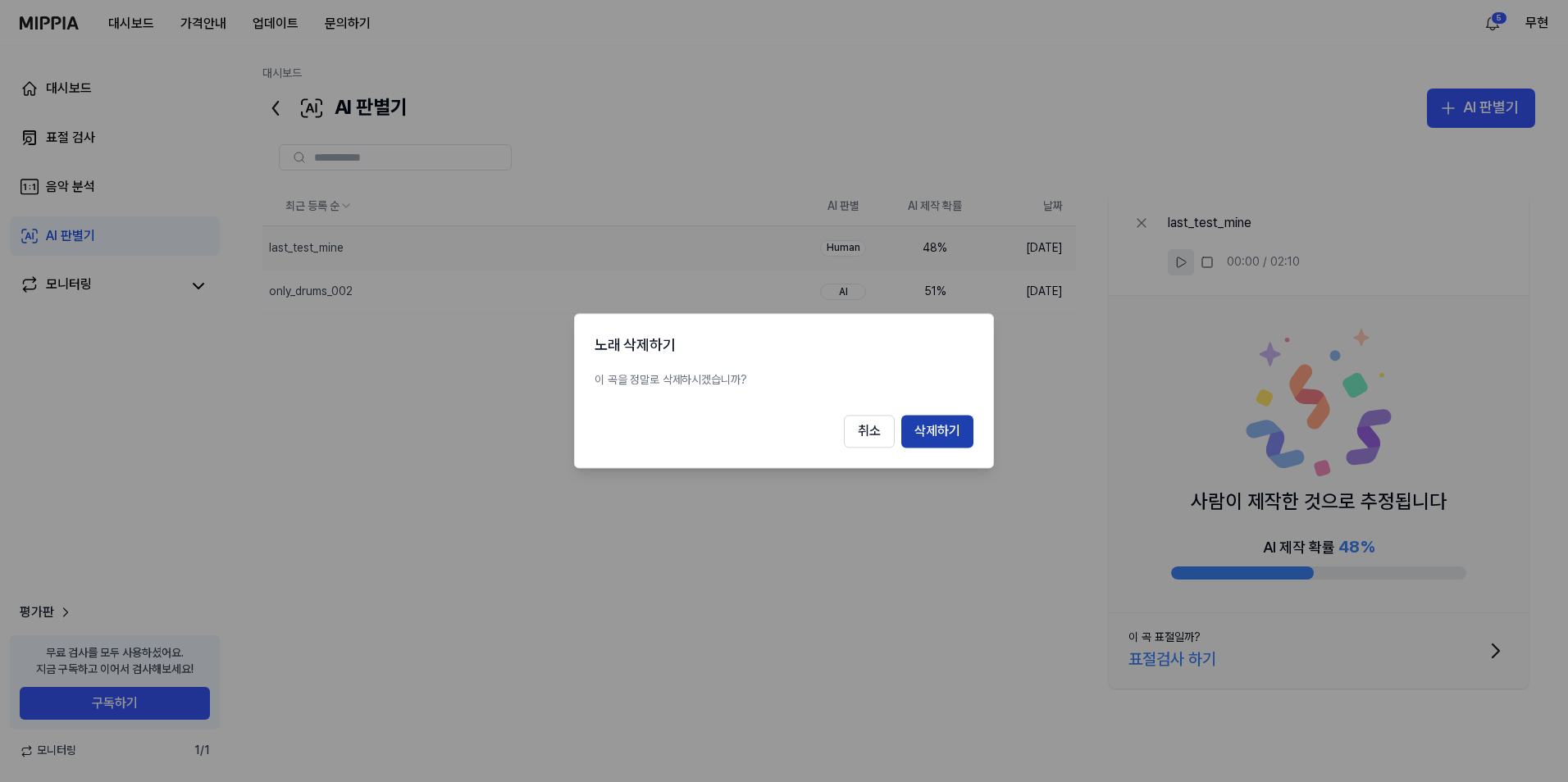
click at [935, 433] on button "삭제하기" at bounding box center [937, 432] width 73 height 33
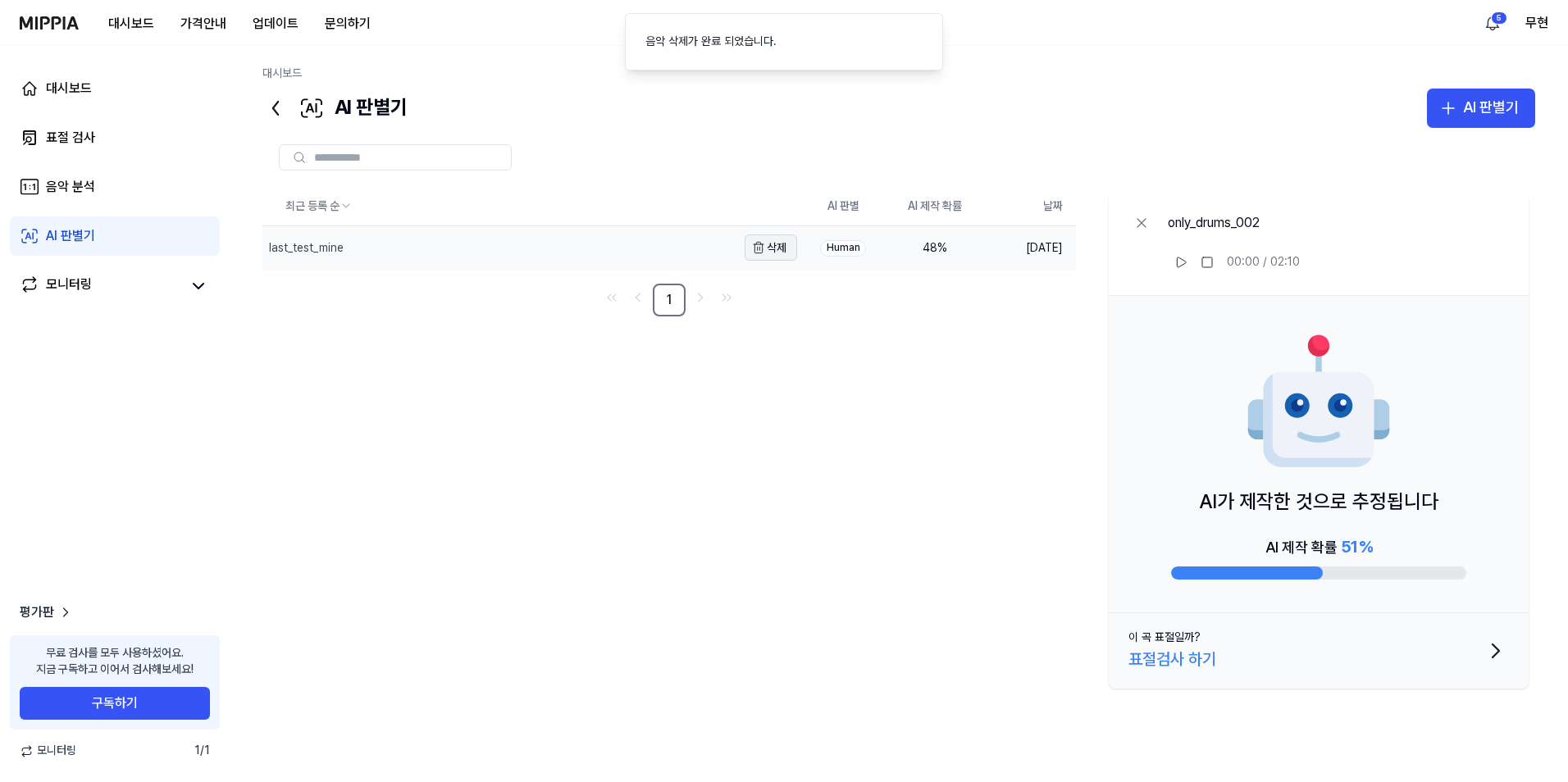
click at [778, 250] on button "삭제" at bounding box center [770, 247] width 52 height 26
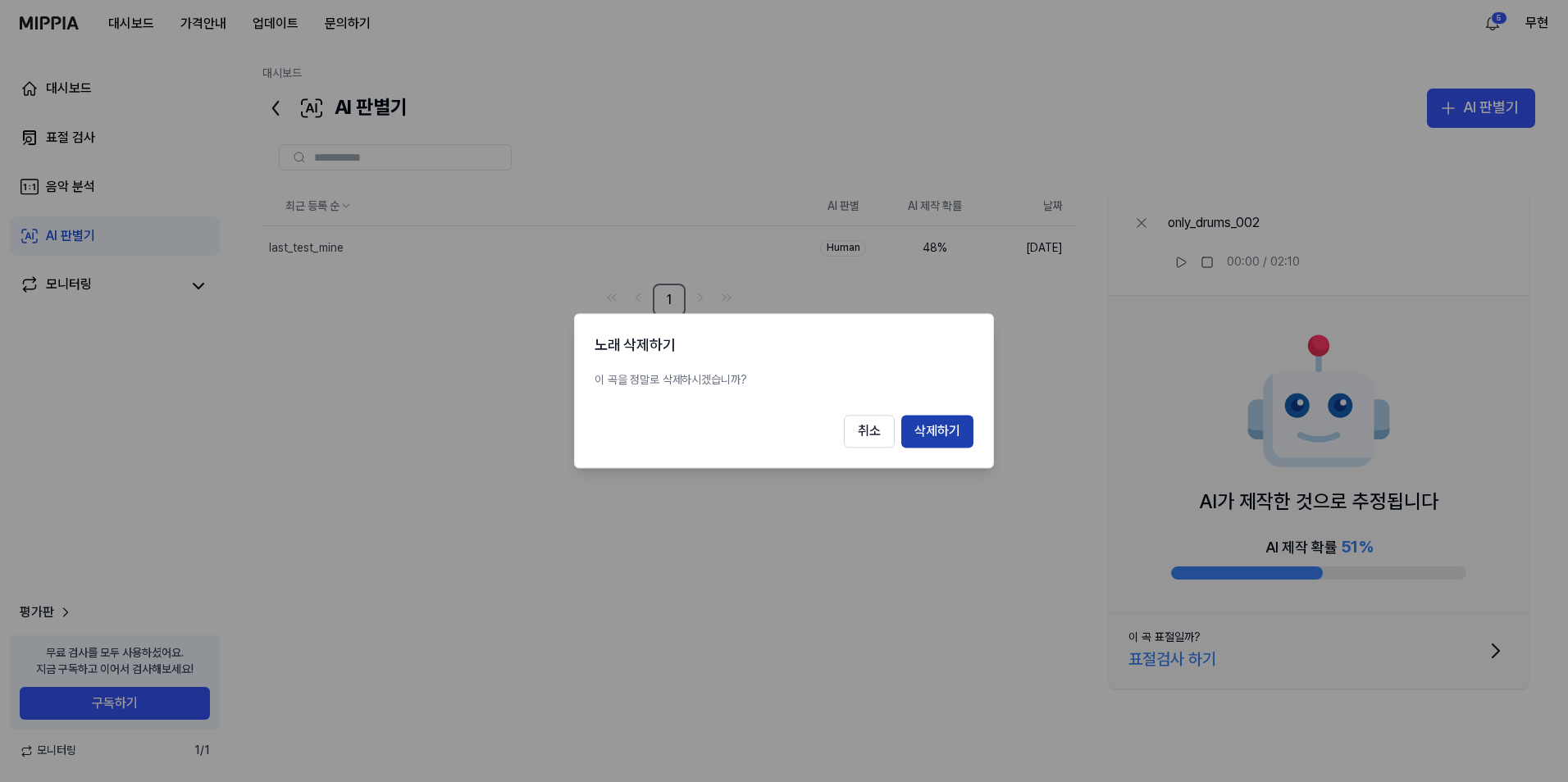
click at [934, 425] on button "삭제하기" at bounding box center [937, 432] width 73 height 33
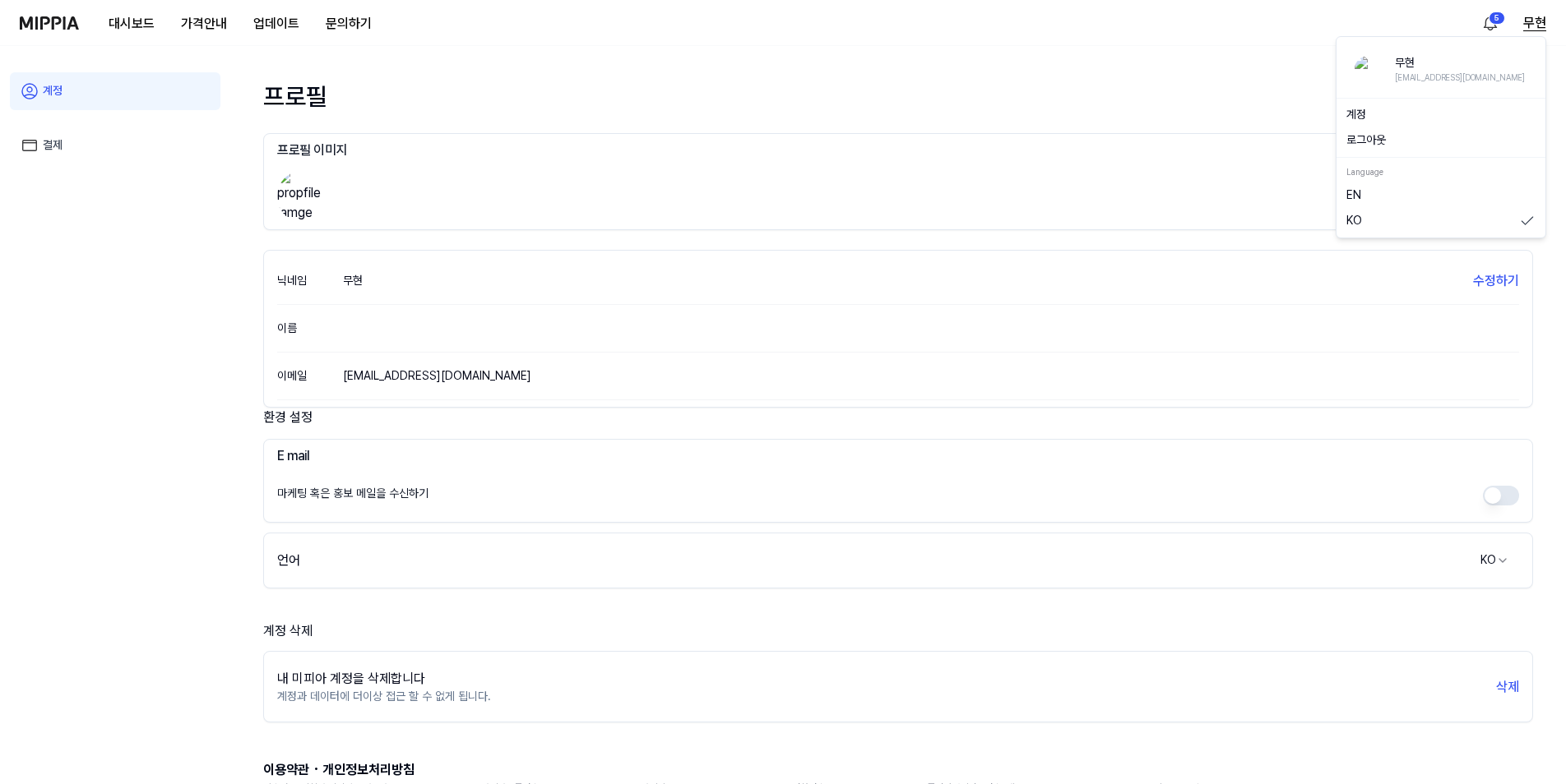
click at [1536, 24] on button "무현" at bounding box center [1535, 23] width 23 height 19
click at [1416, 137] on button "로그아웃" at bounding box center [1441, 140] width 189 height 16
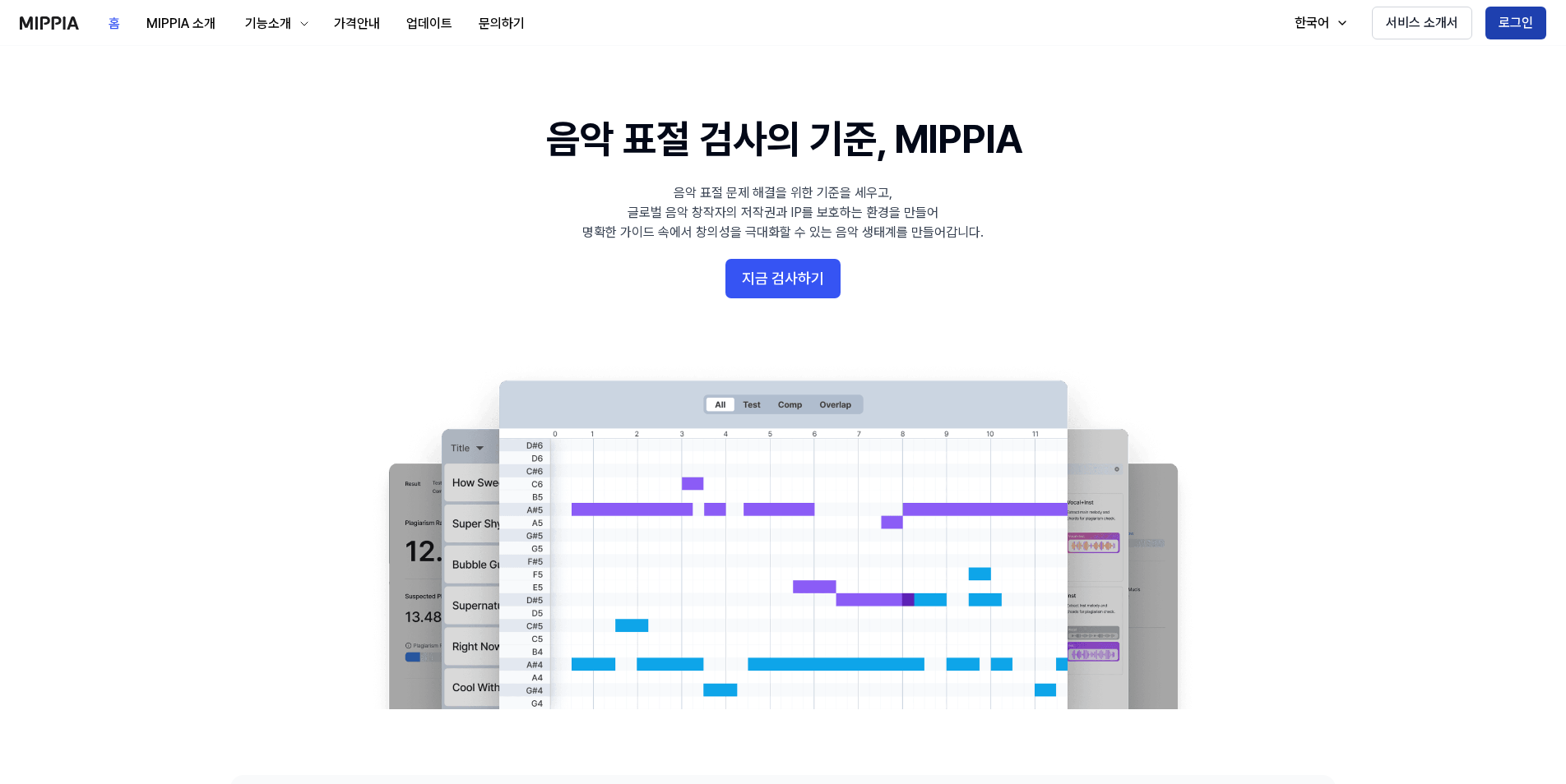
click at [1517, 20] on button "로그인" at bounding box center [1516, 23] width 61 height 33
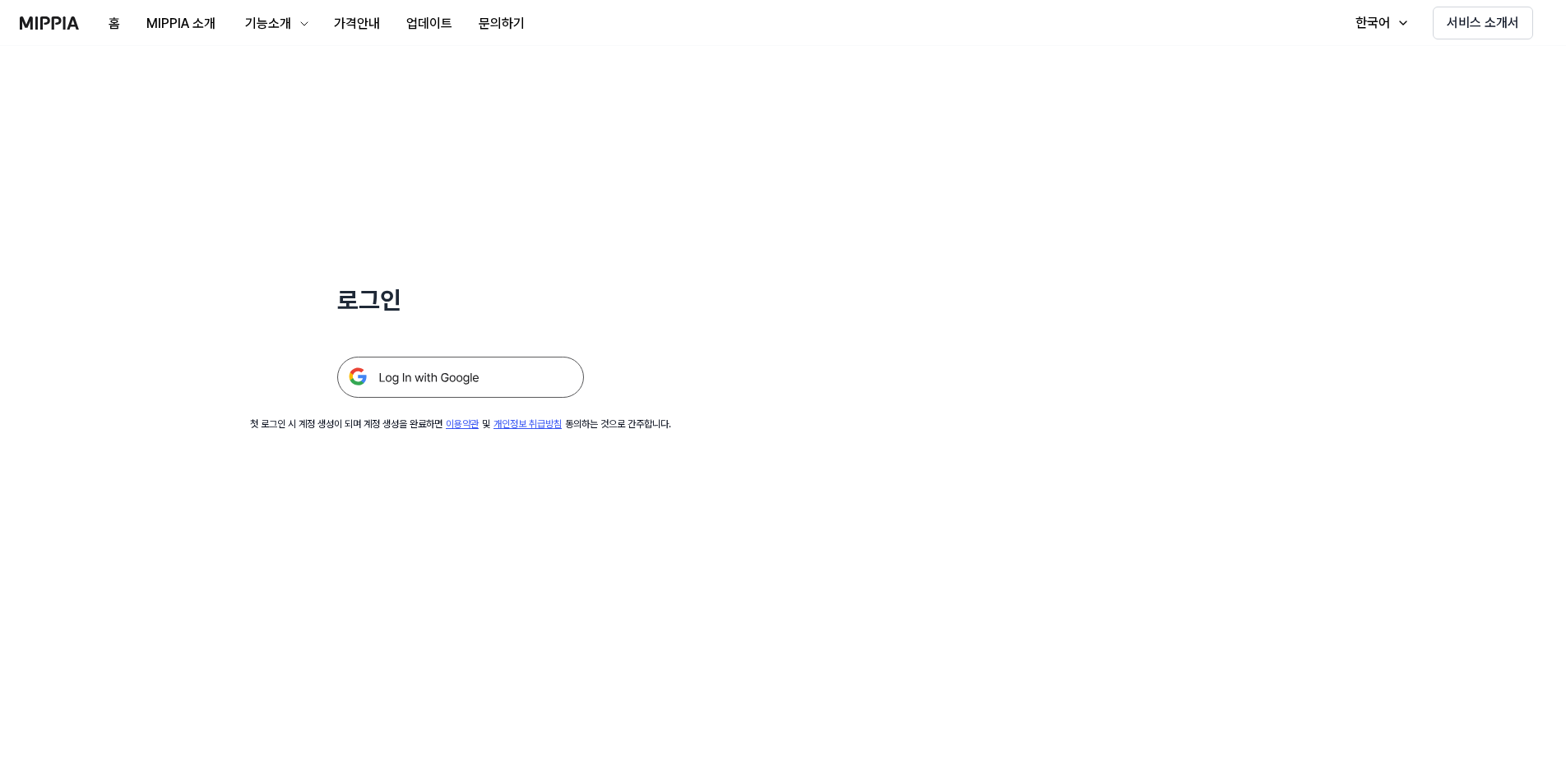
click at [477, 373] on img at bounding box center [460, 377] width 247 height 41
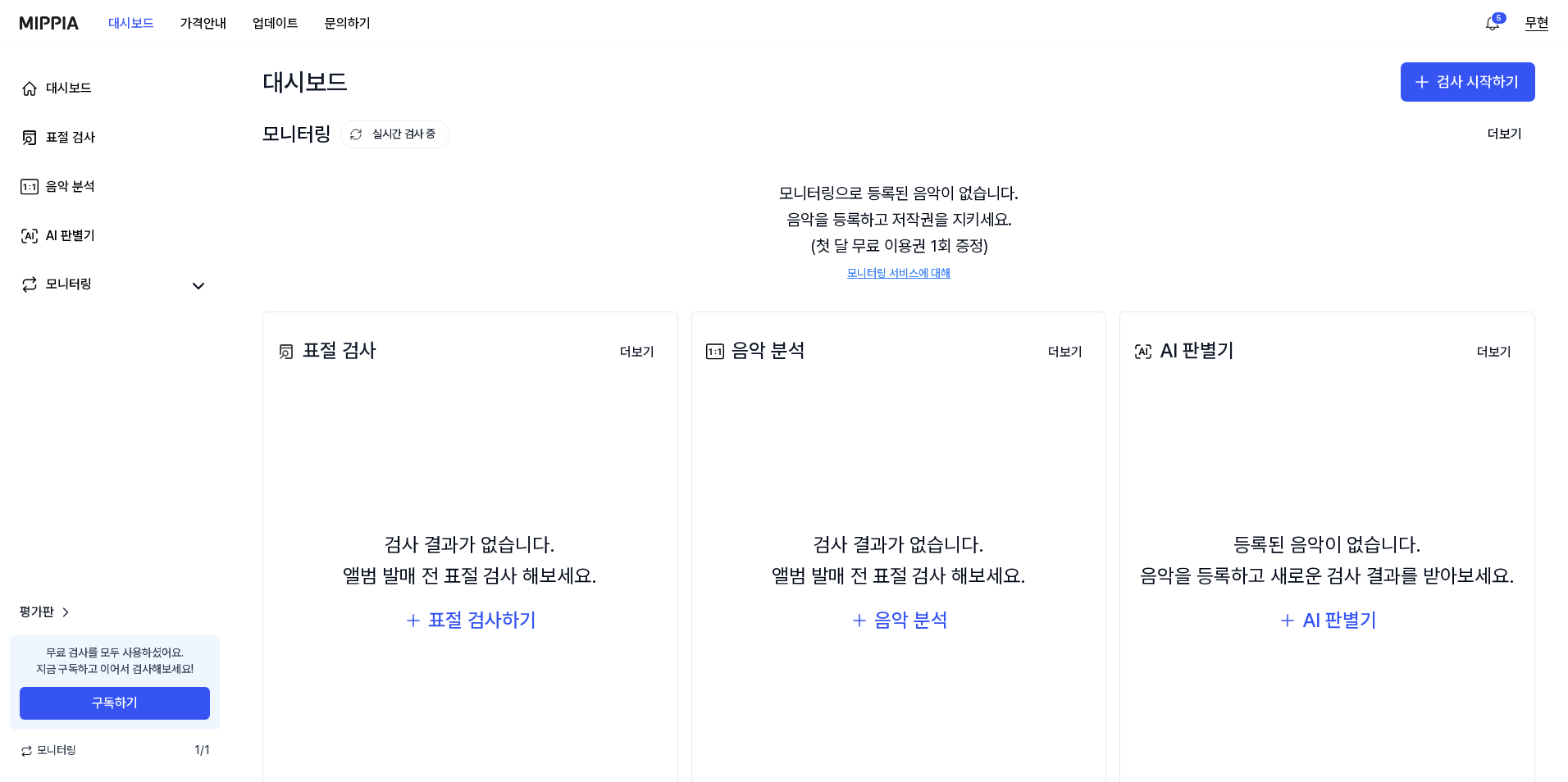
click at [1538, 24] on button "무현" at bounding box center [1537, 23] width 23 height 19
click at [72, 239] on div "AI 판별기" at bounding box center [70, 236] width 49 height 19
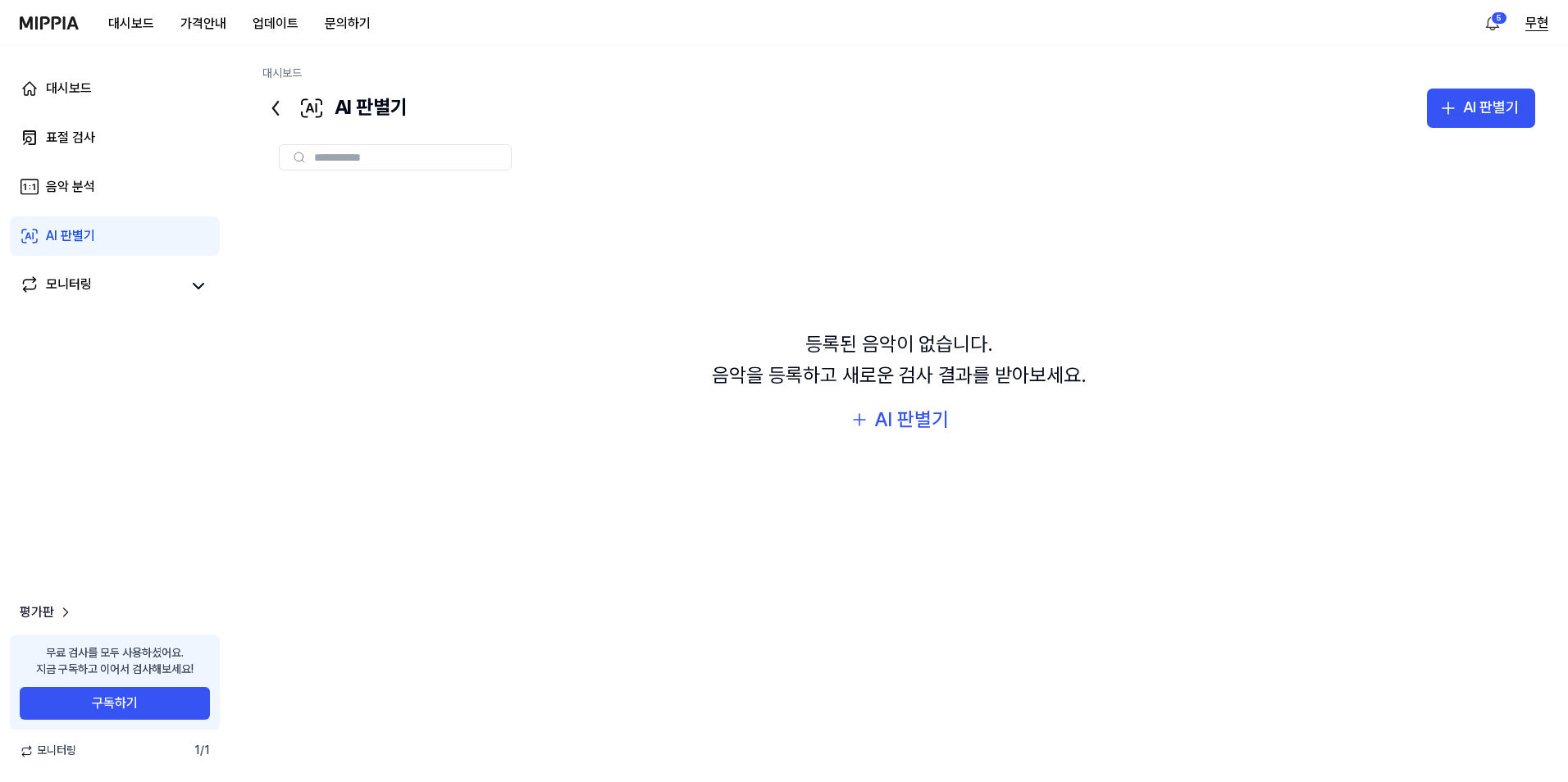
click at [1533, 24] on button "무현" at bounding box center [1537, 23] width 23 height 19
click at [1406, 107] on link "계정" at bounding box center [1442, 114] width 189 height 16
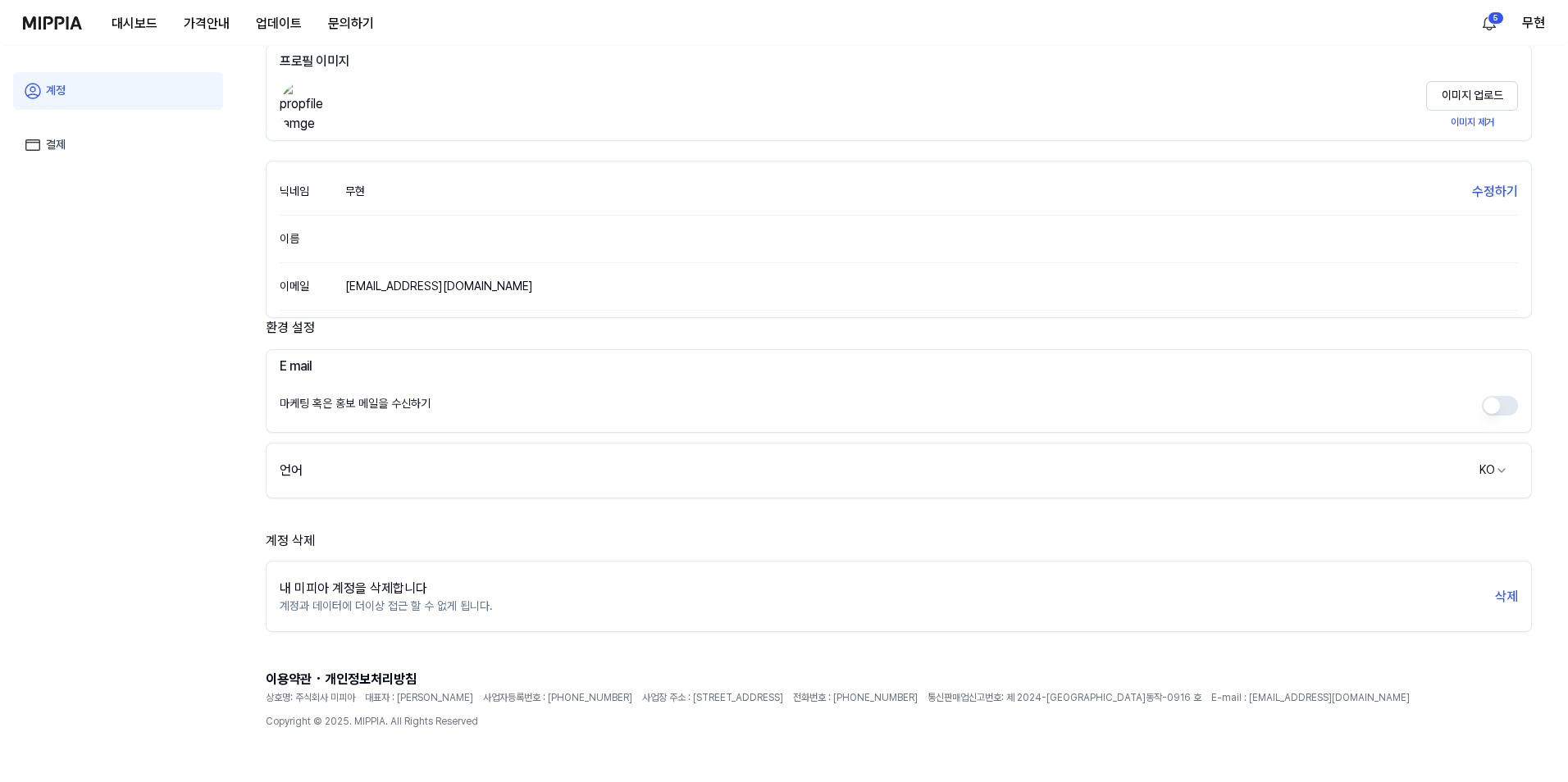
scroll to position [90, 0]
click at [1509, 593] on button "삭제" at bounding box center [1503, 595] width 23 height 19
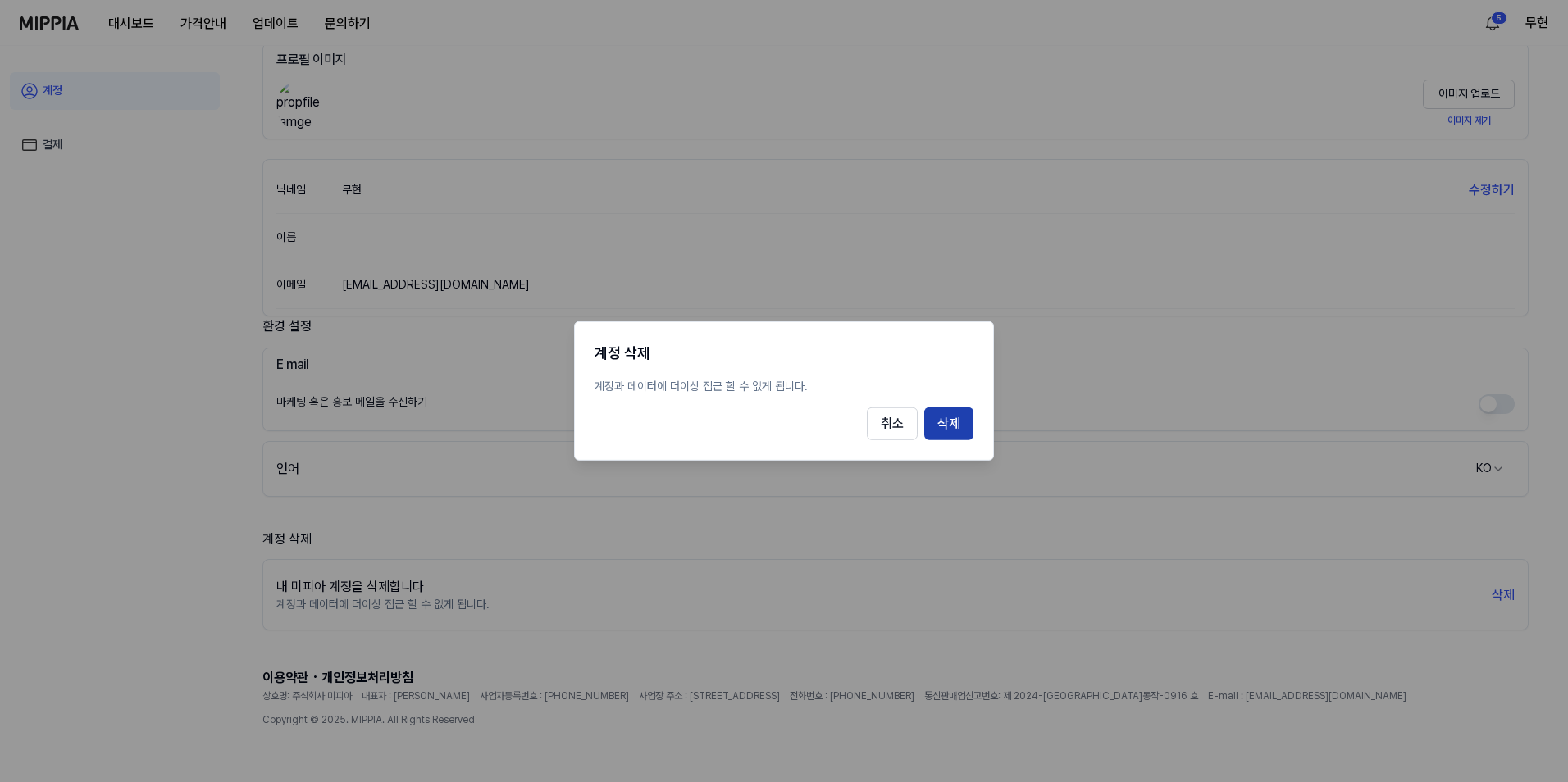
click at [955, 425] on button "삭제" at bounding box center [949, 424] width 49 height 33
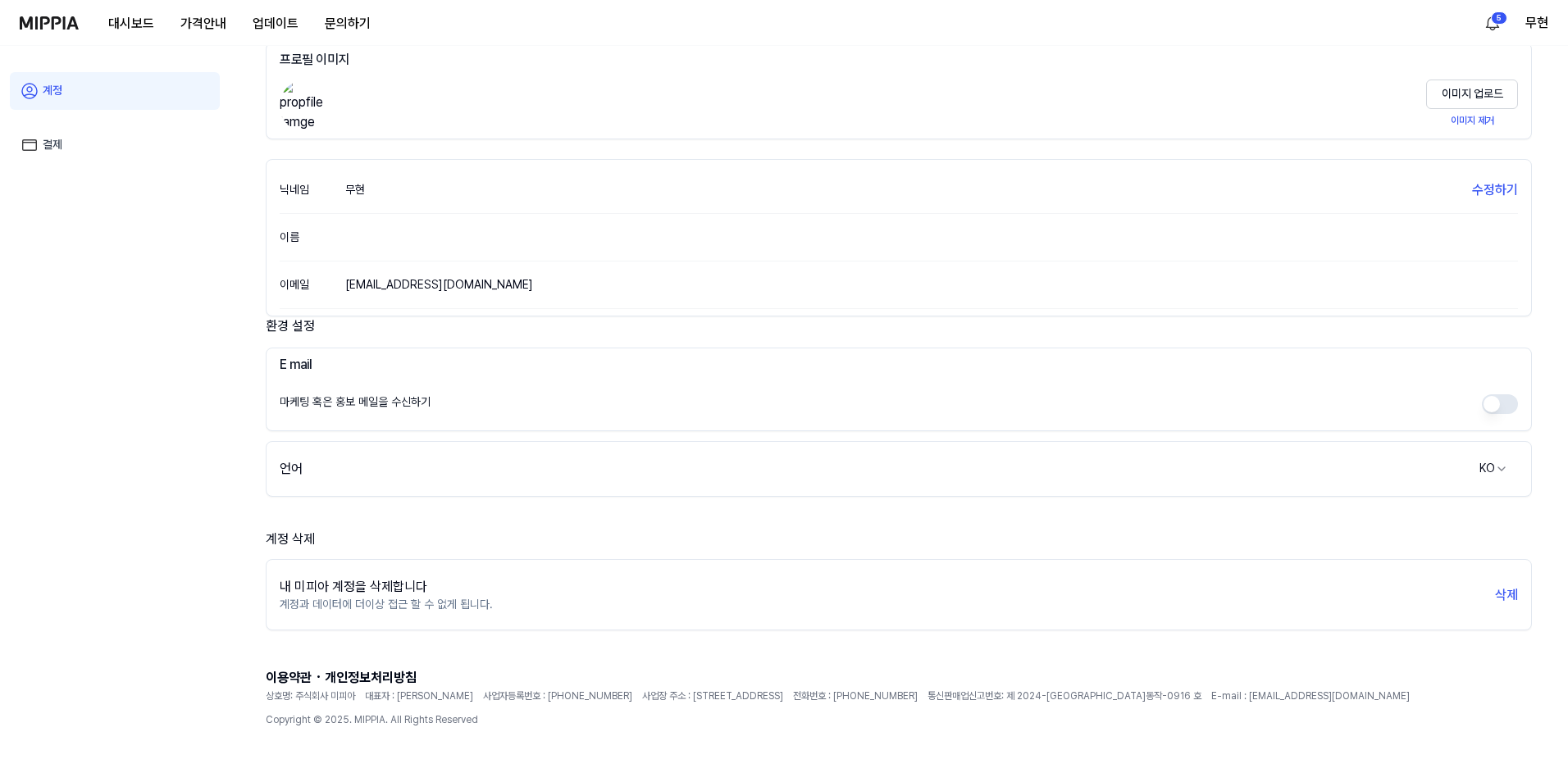
scroll to position [45, 0]
